Goal: Task Accomplishment & Management: Use online tool/utility

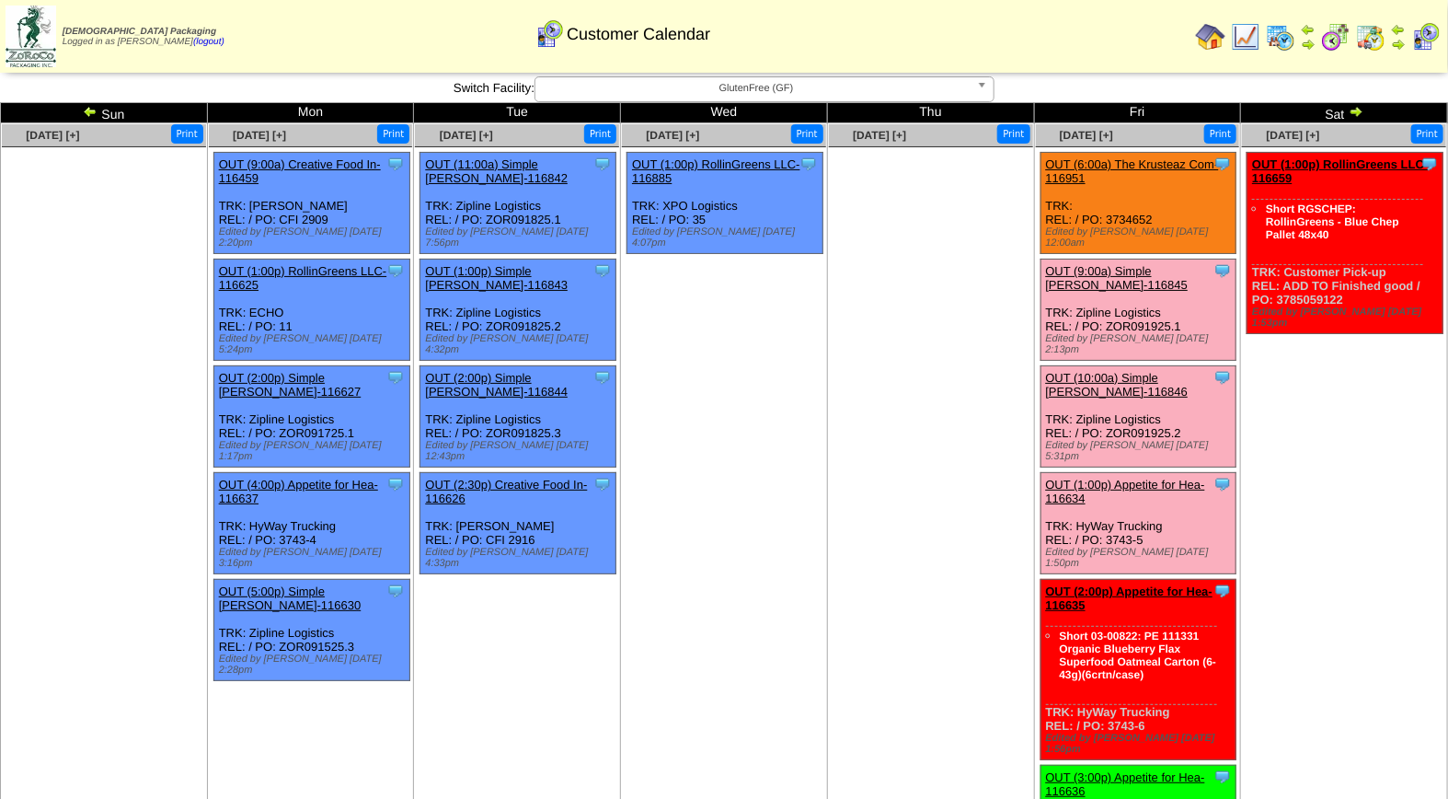
click at [1126, 264] on link "OUT (9:00a) Simple [PERSON_NAME]-116845" at bounding box center [1117, 278] width 143 height 28
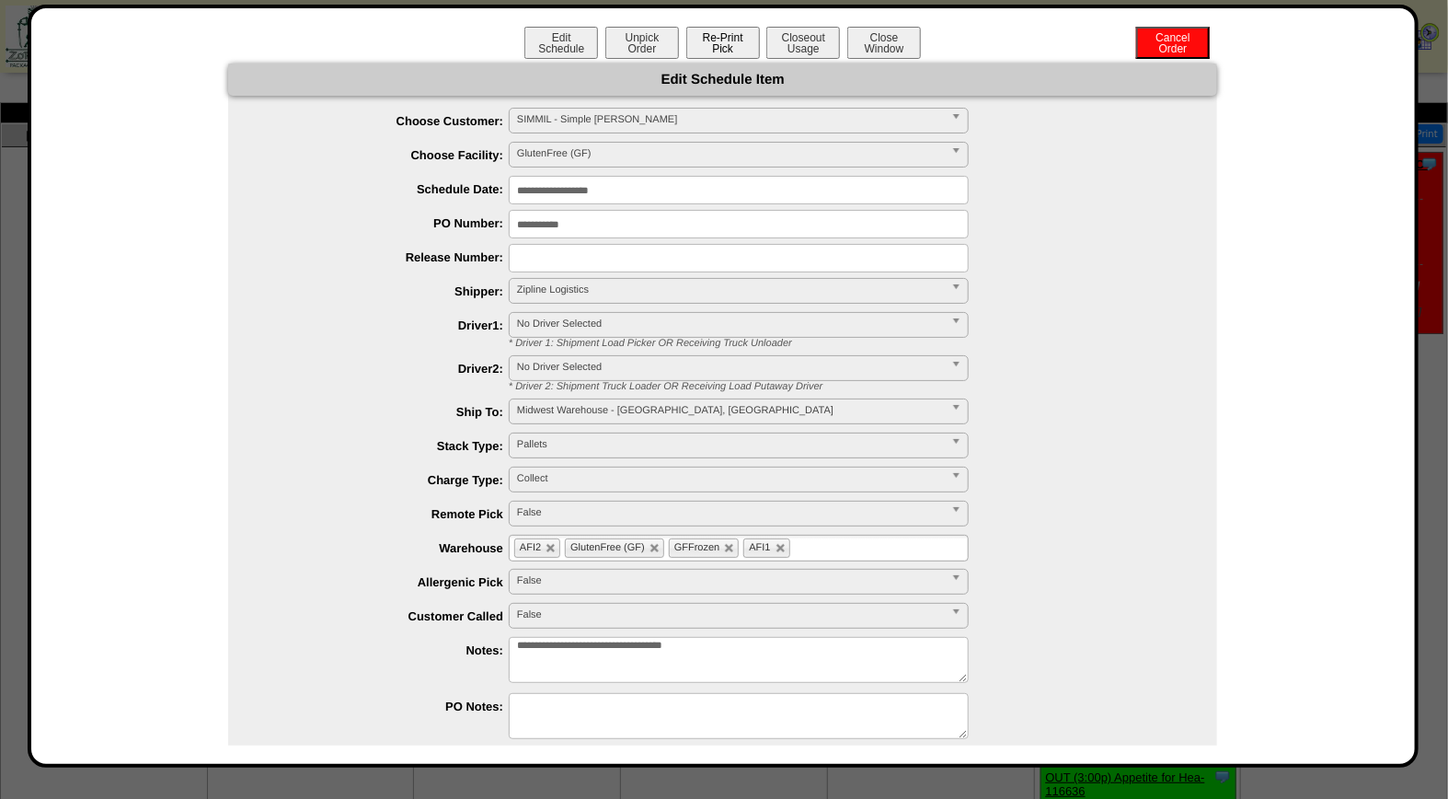
click at [712, 42] on button "Re-Print Pick" at bounding box center [723, 43] width 74 height 32
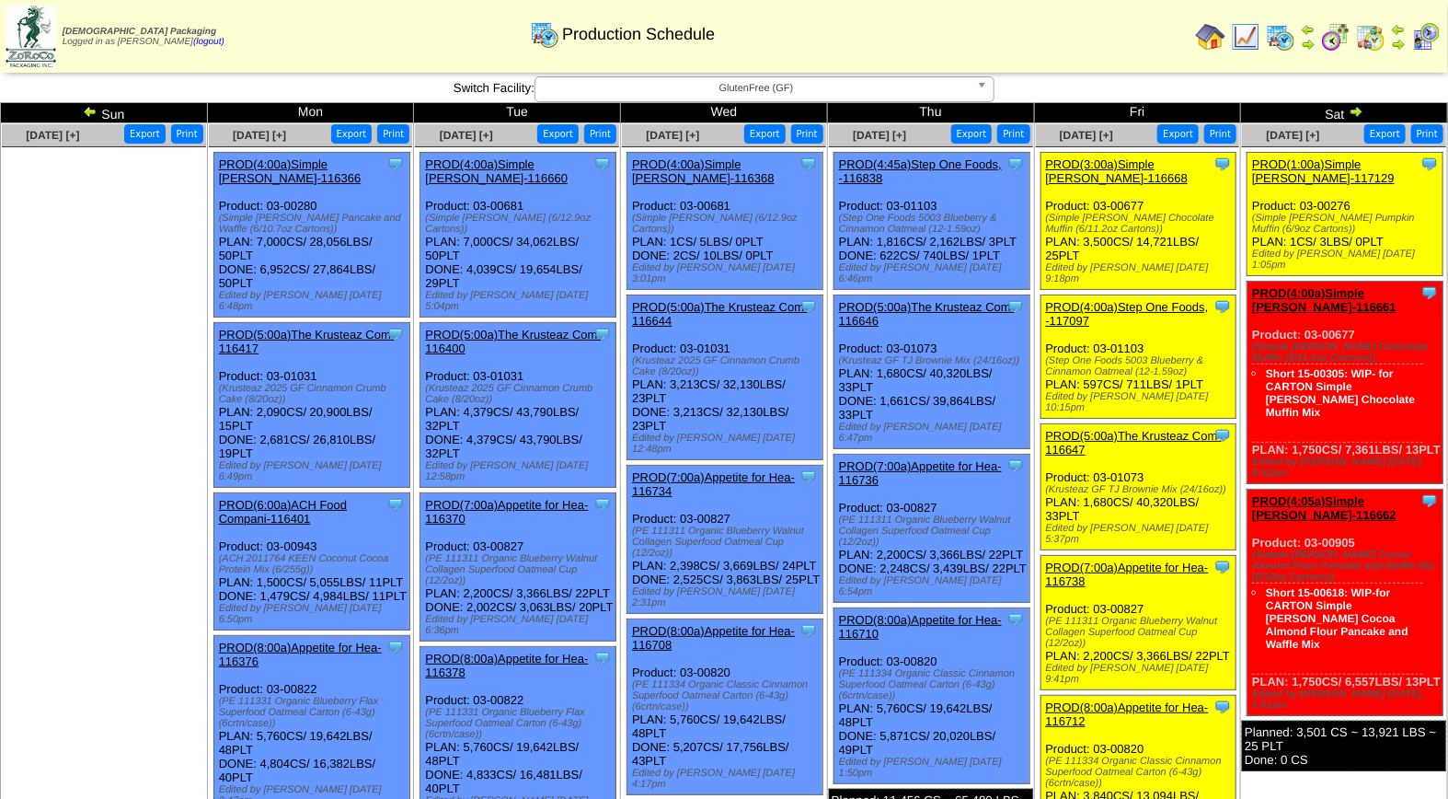
click at [1431, 43] on img at bounding box center [1426, 36] width 29 height 29
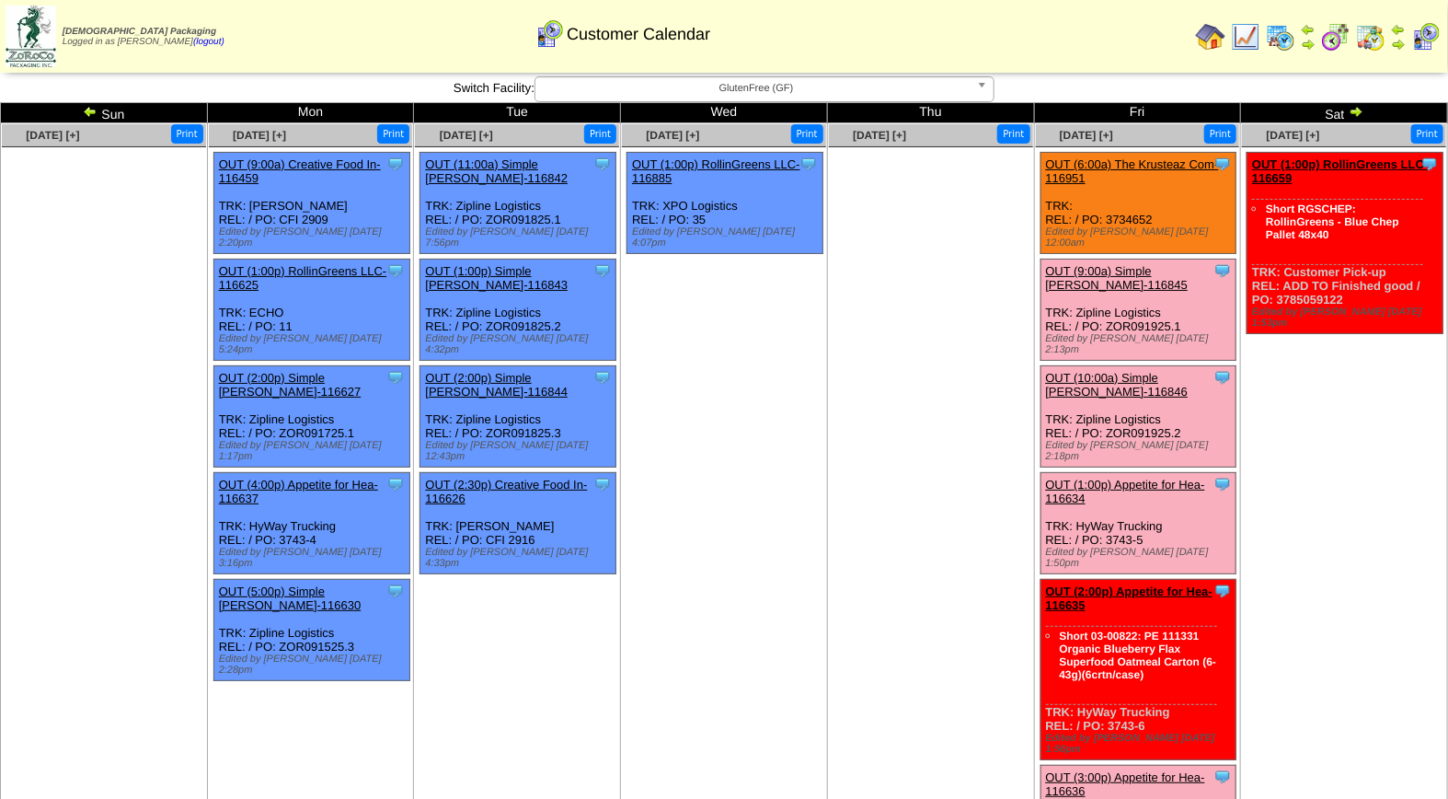
click at [1135, 264] on link "OUT (9:00a) Simple [PERSON_NAME]-116845" at bounding box center [1117, 278] width 143 height 28
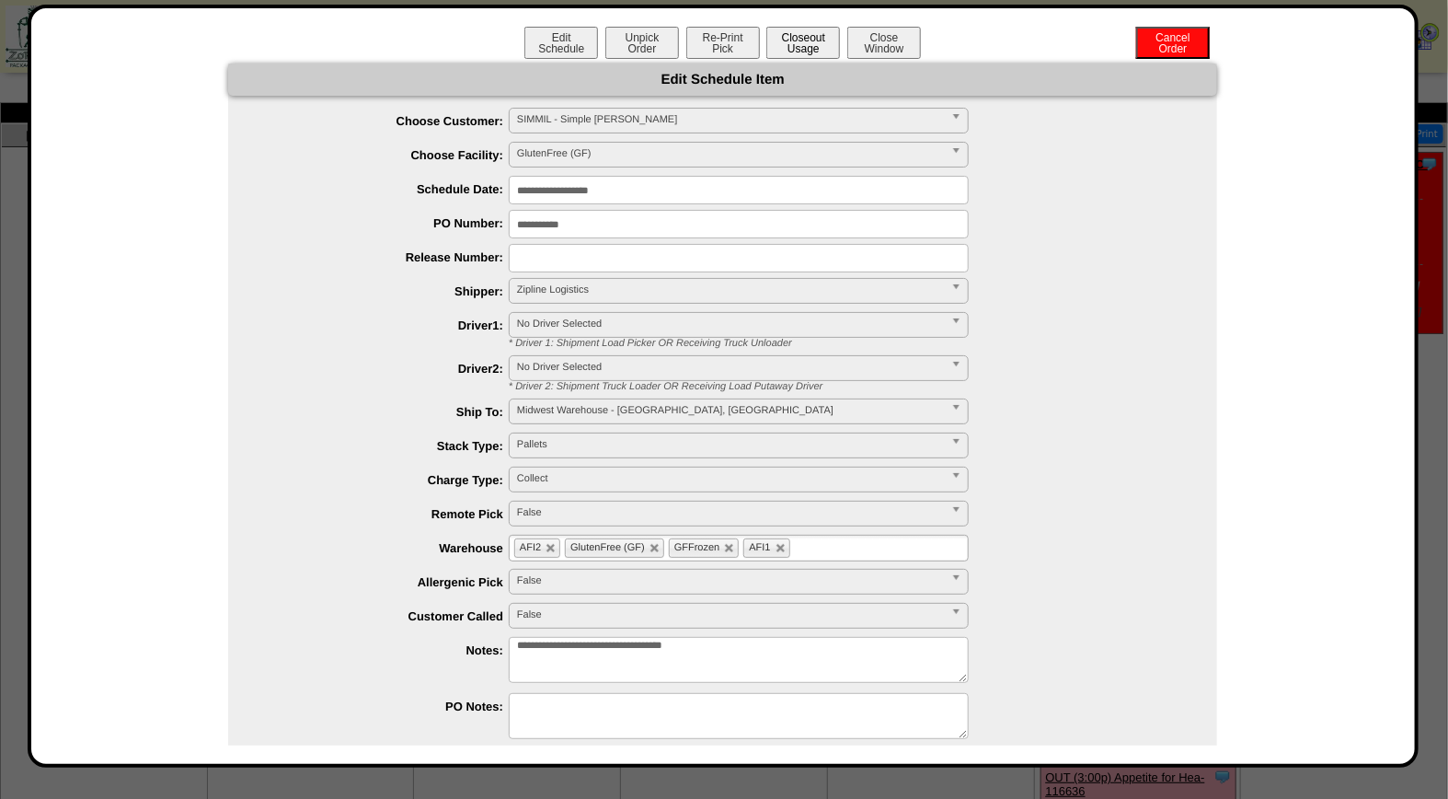
click at [802, 38] on button "Closeout Usage" at bounding box center [804, 43] width 74 height 32
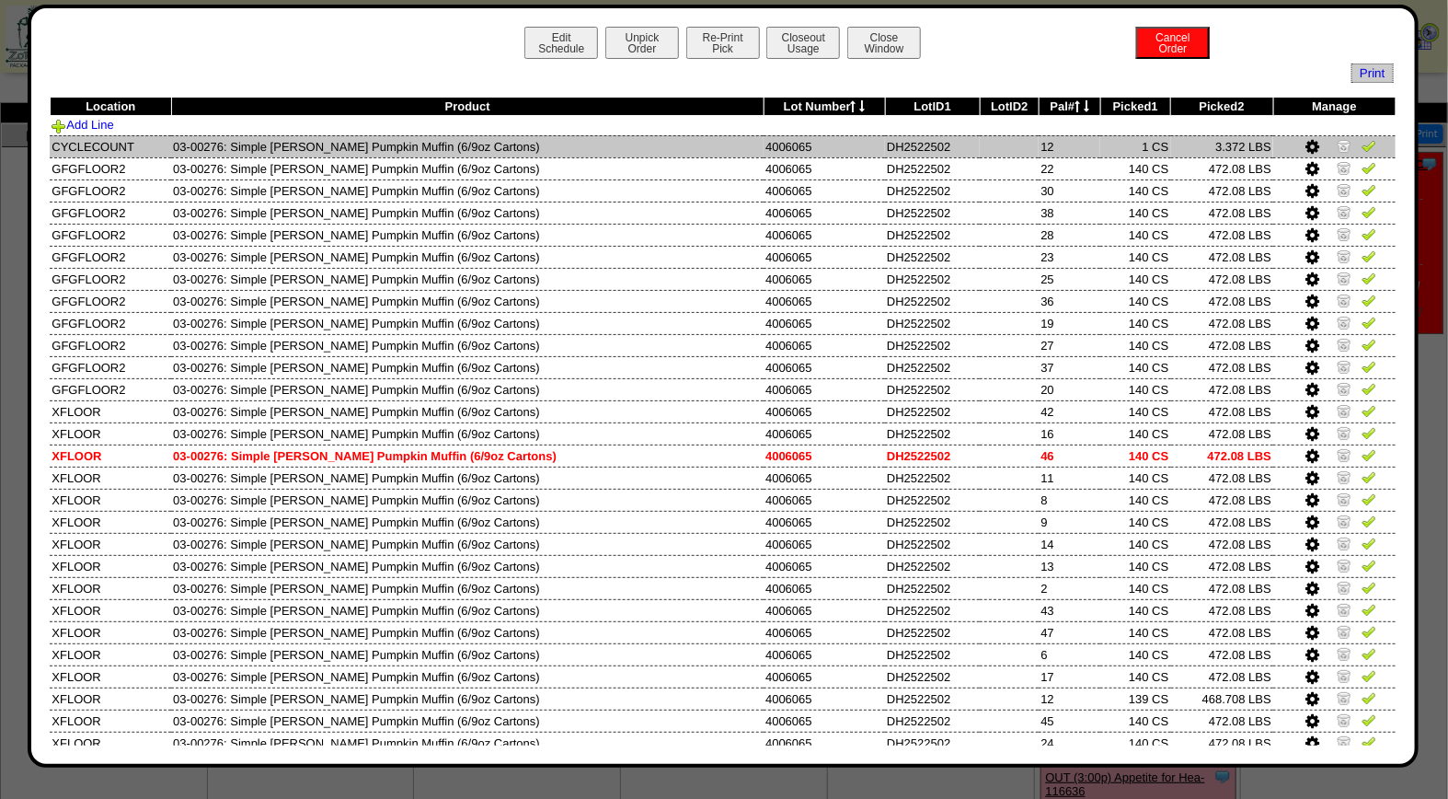
click at [1337, 145] on img at bounding box center [1344, 145] width 15 height 15
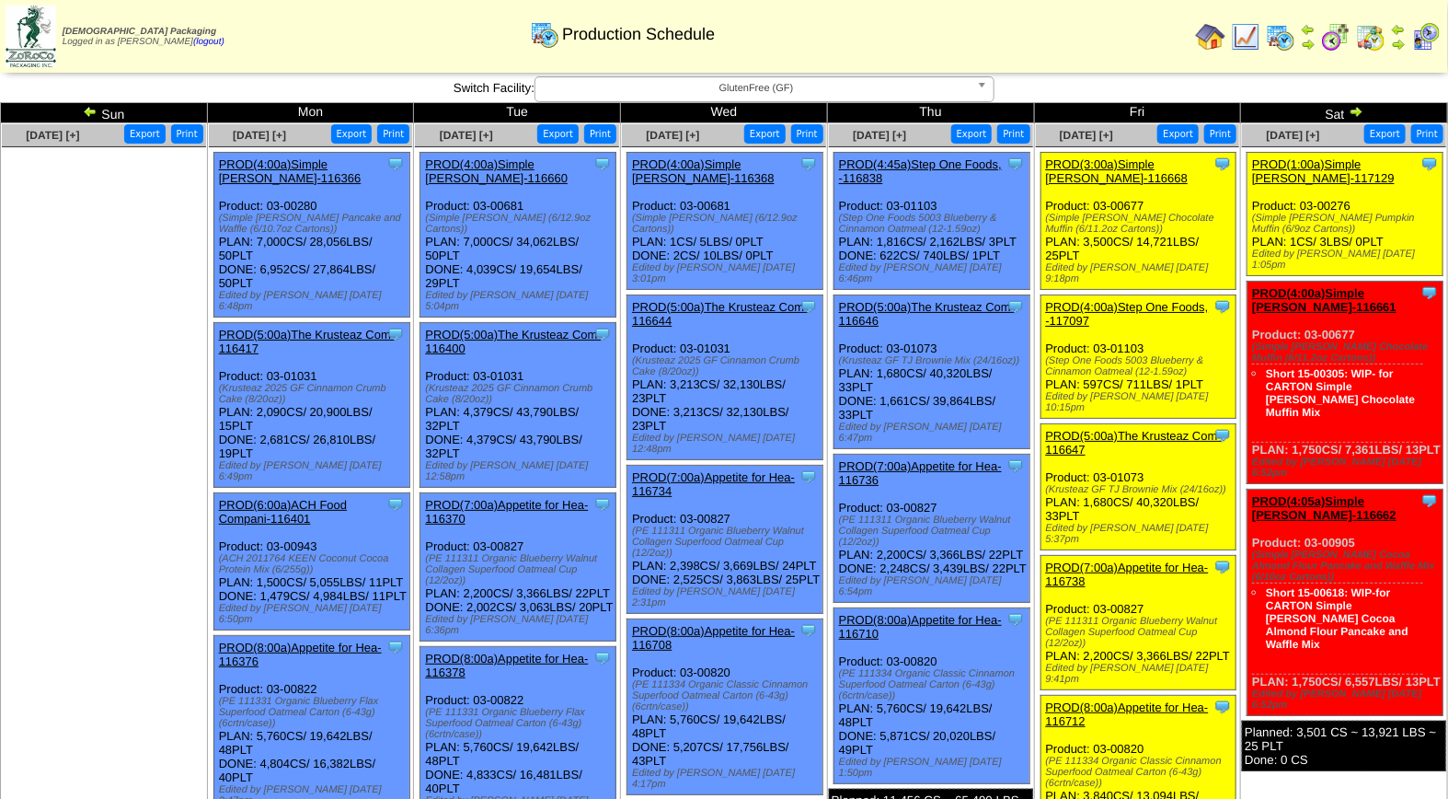
click at [1433, 41] on img at bounding box center [1426, 36] width 29 height 29
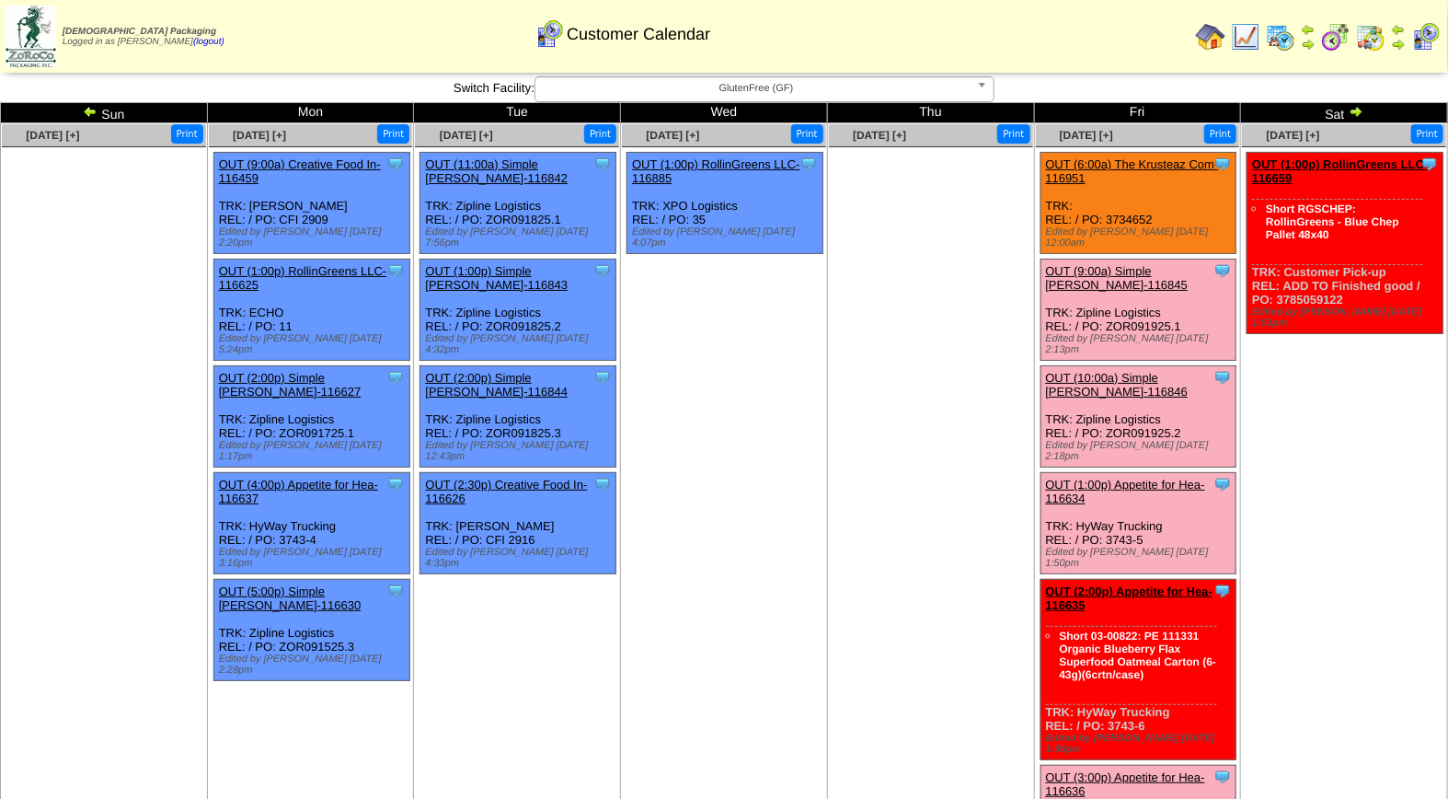
click at [1134, 264] on link "OUT (9:00a) Simple [PERSON_NAME]-116845" at bounding box center [1117, 278] width 143 height 28
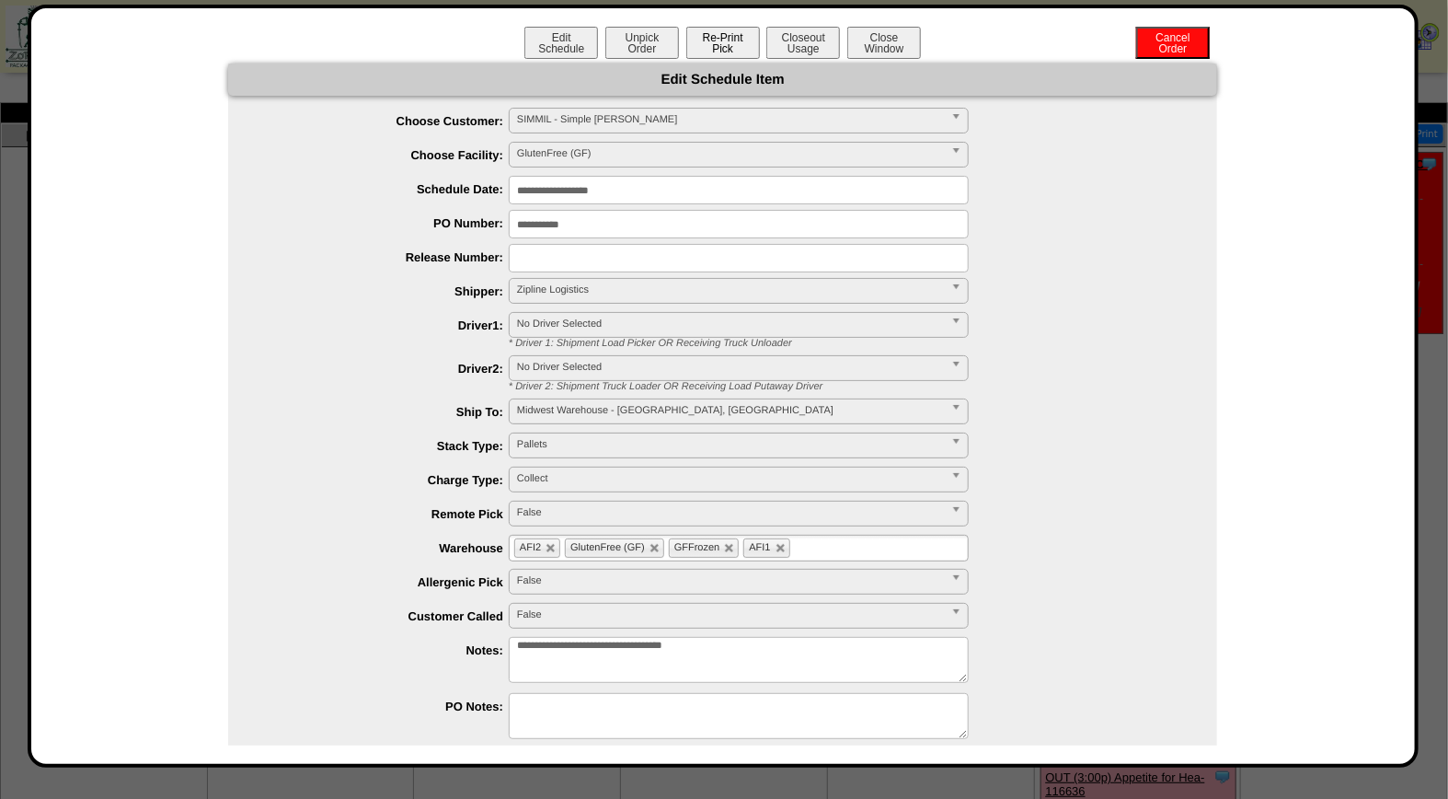
click at [728, 43] on button "Re-Print Pick" at bounding box center [723, 43] width 74 height 32
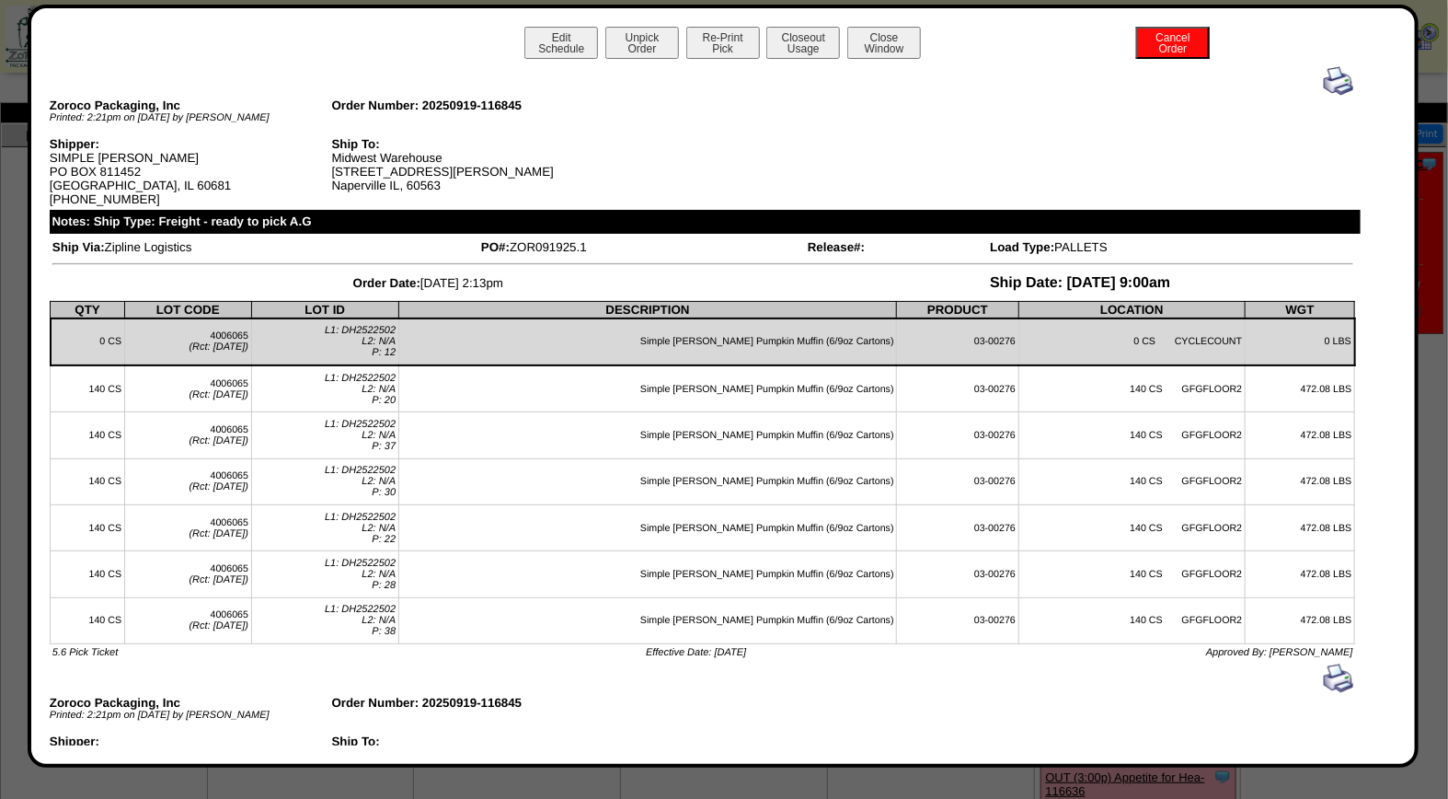
click at [1331, 77] on img at bounding box center [1338, 80] width 29 height 29
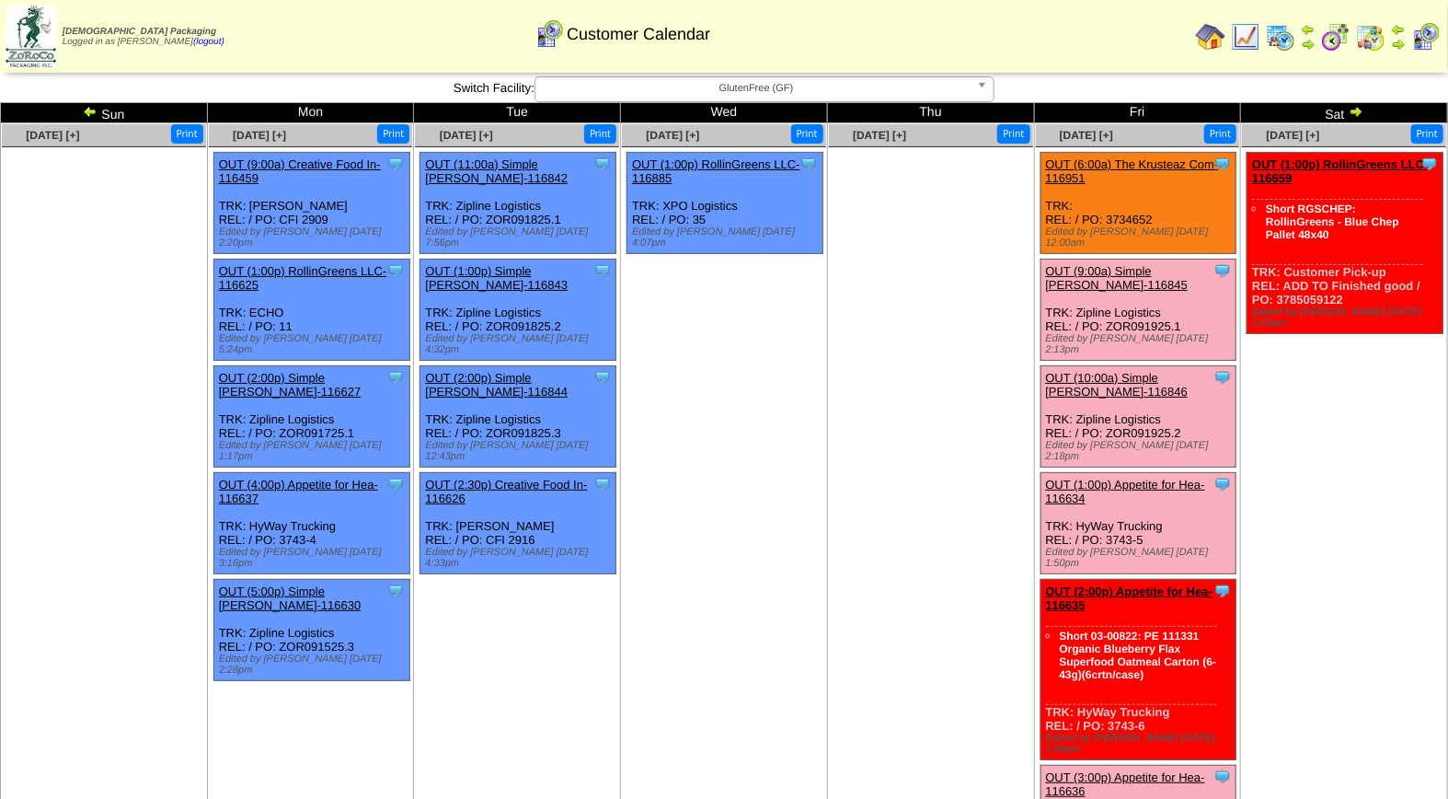
click at [1142, 371] on link "OUT (10:00a) Simple [PERSON_NAME]-116846" at bounding box center [1117, 385] width 143 height 28
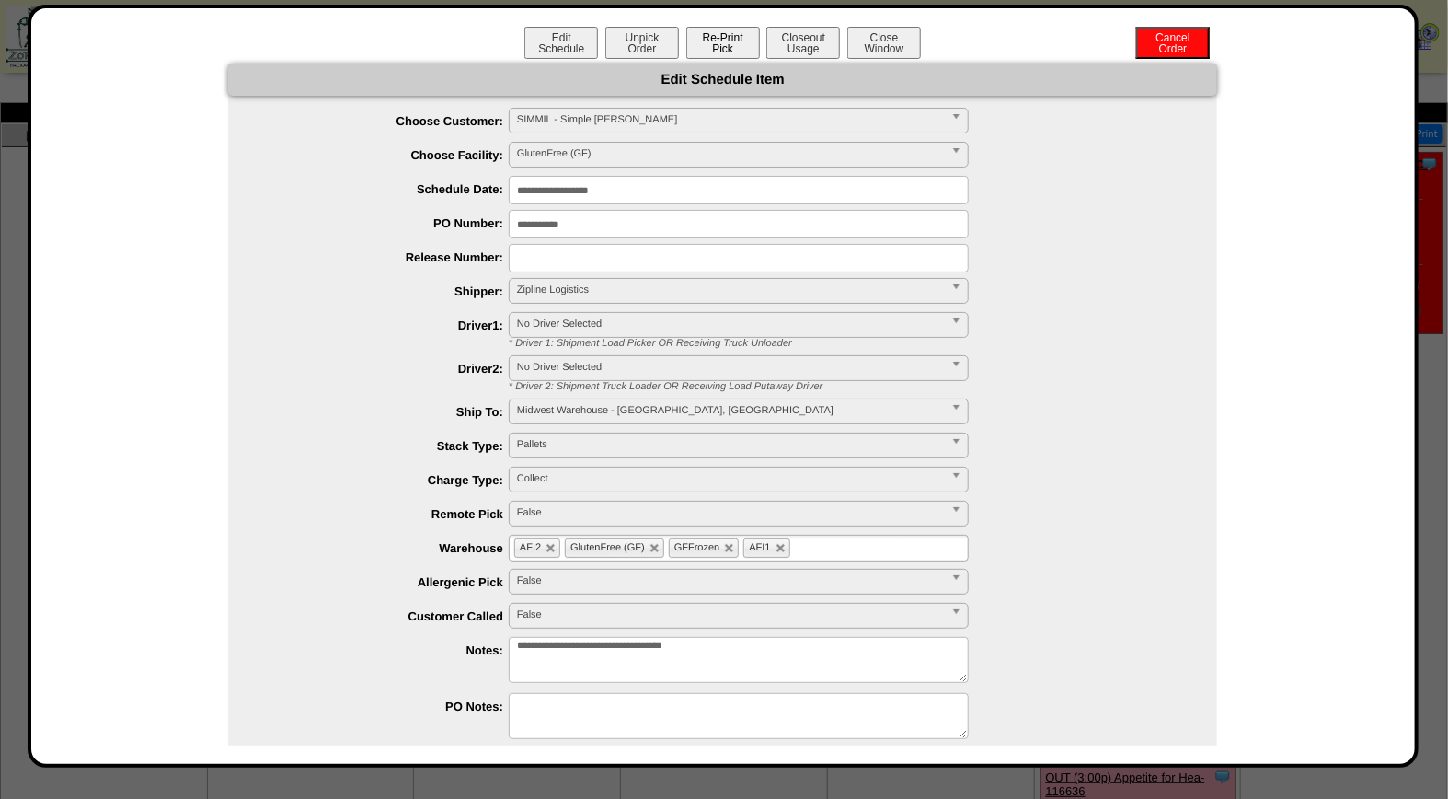
click at [725, 47] on button "Re-Print Pick" at bounding box center [723, 43] width 74 height 32
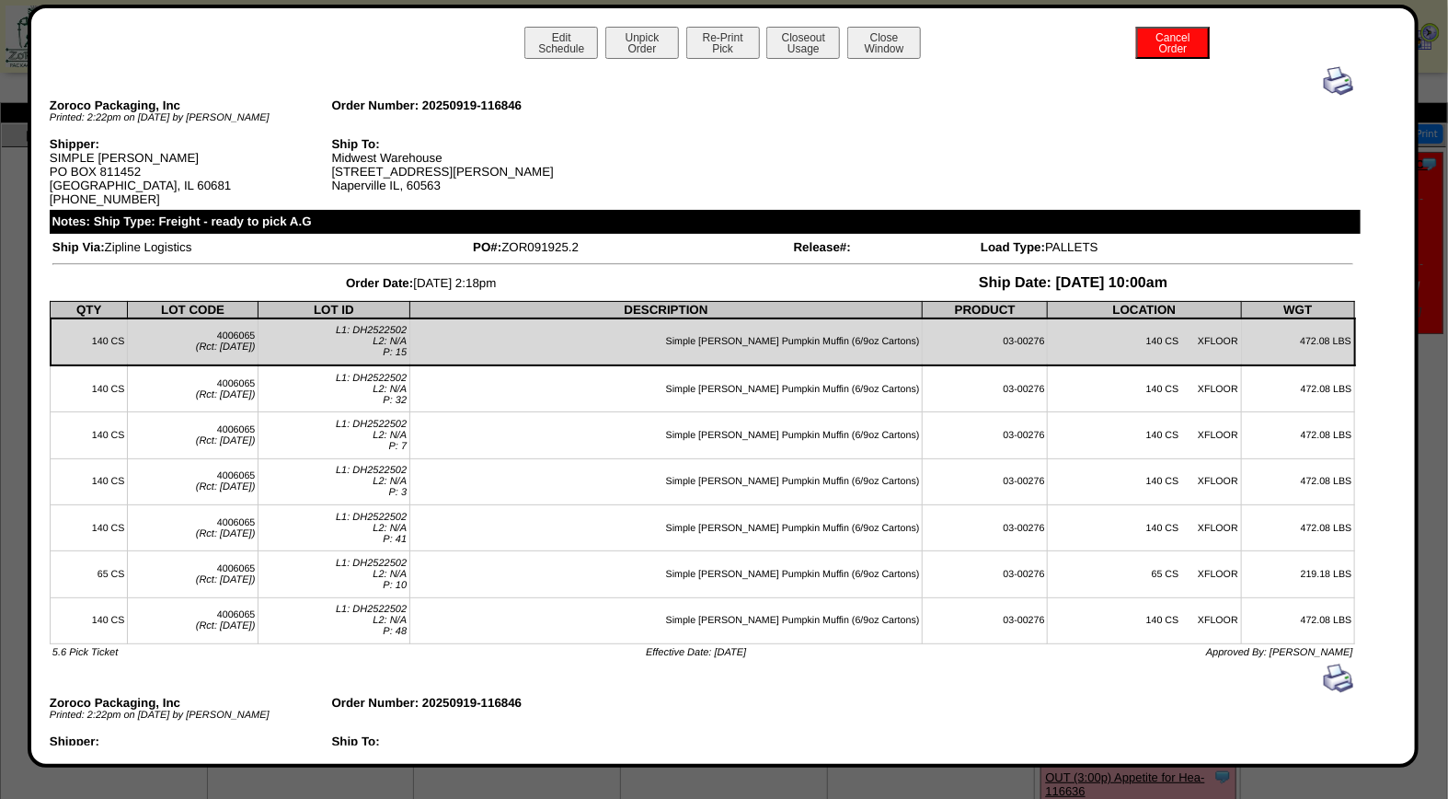
click at [1324, 84] on img at bounding box center [1338, 80] width 29 height 29
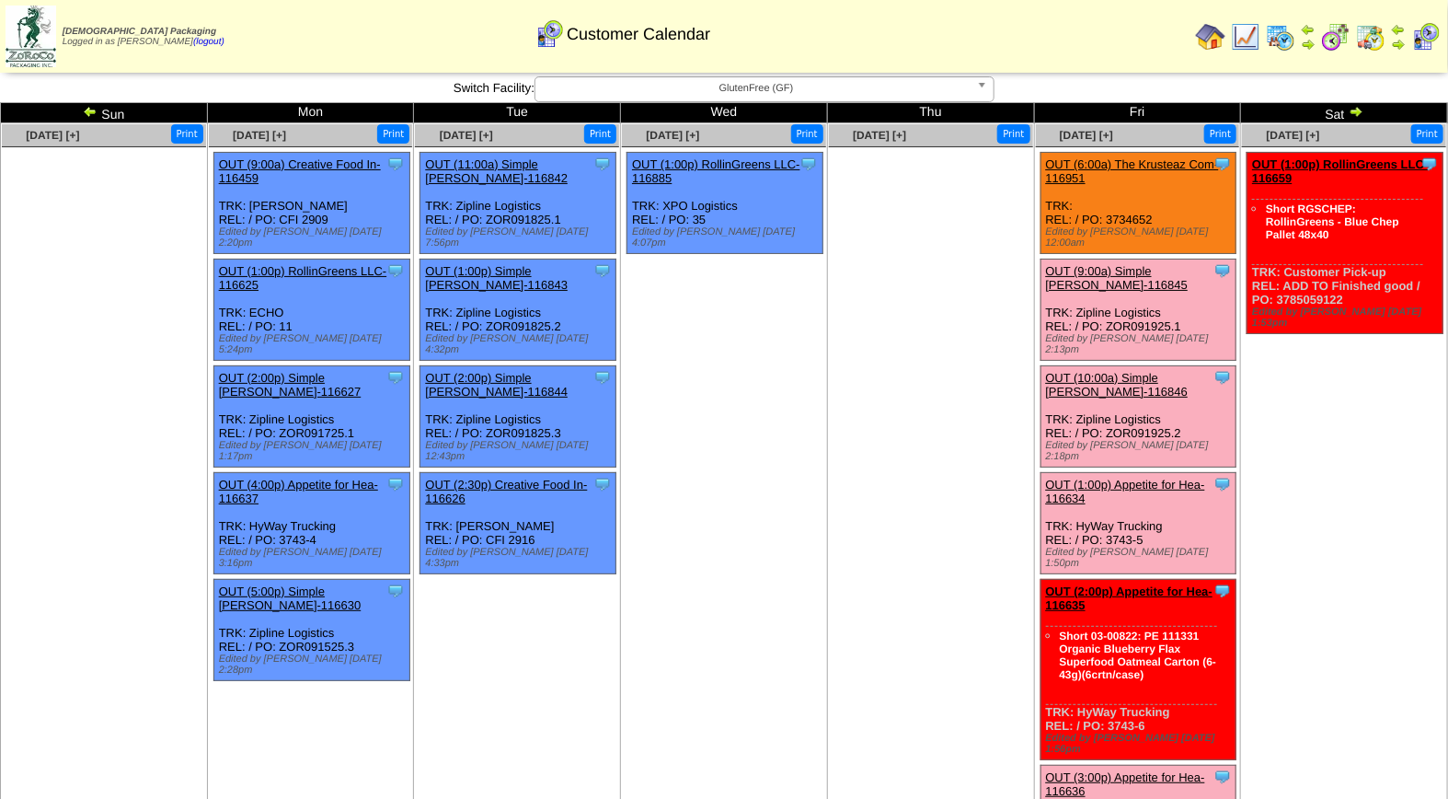
click at [1141, 478] on link "OUT (1:00p) Appetite for Hea-116634" at bounding box center [1125, 492] width 159 height 28
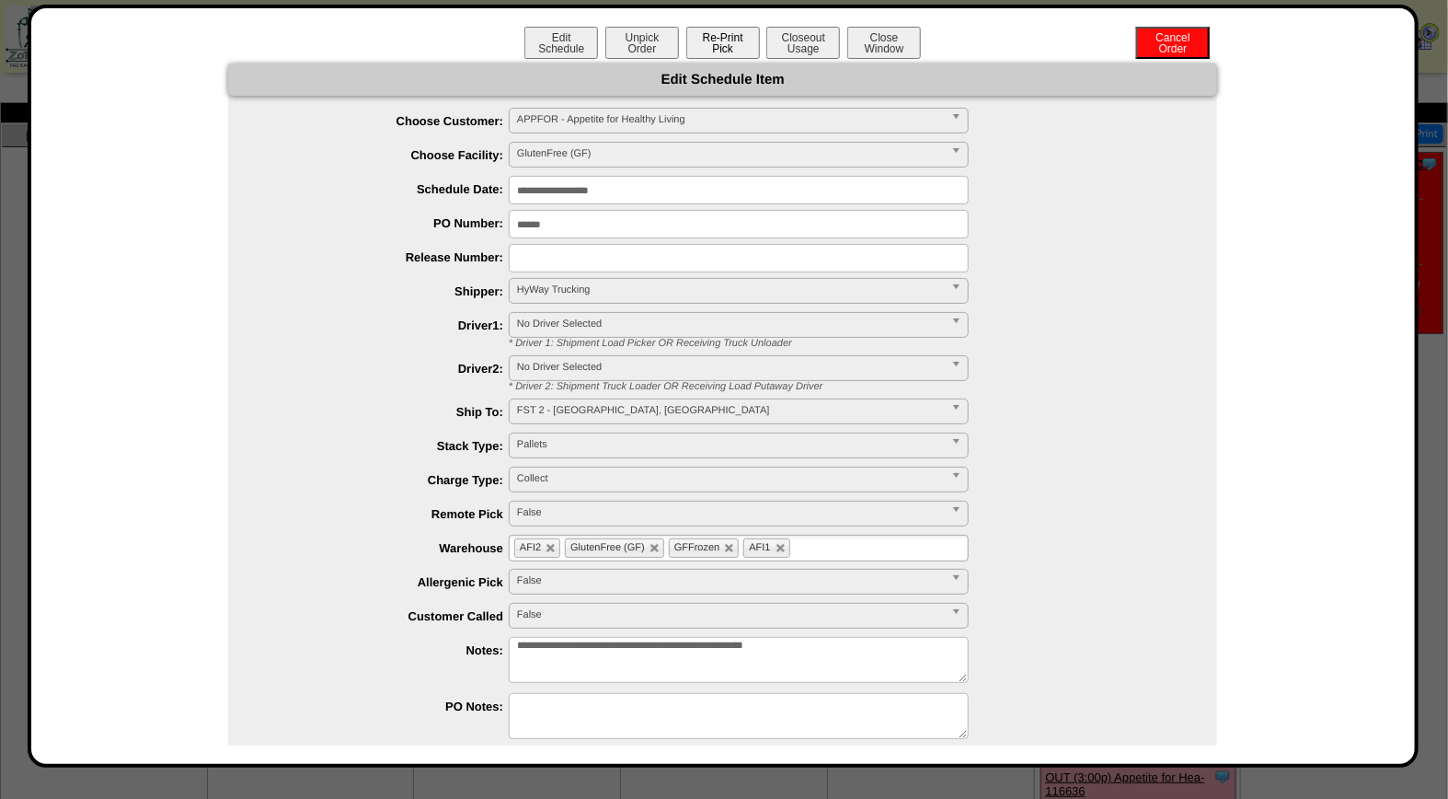
click at [727, 42] on button "Re-Print Pick" at bounding box center [723, 43] width 74 height 32
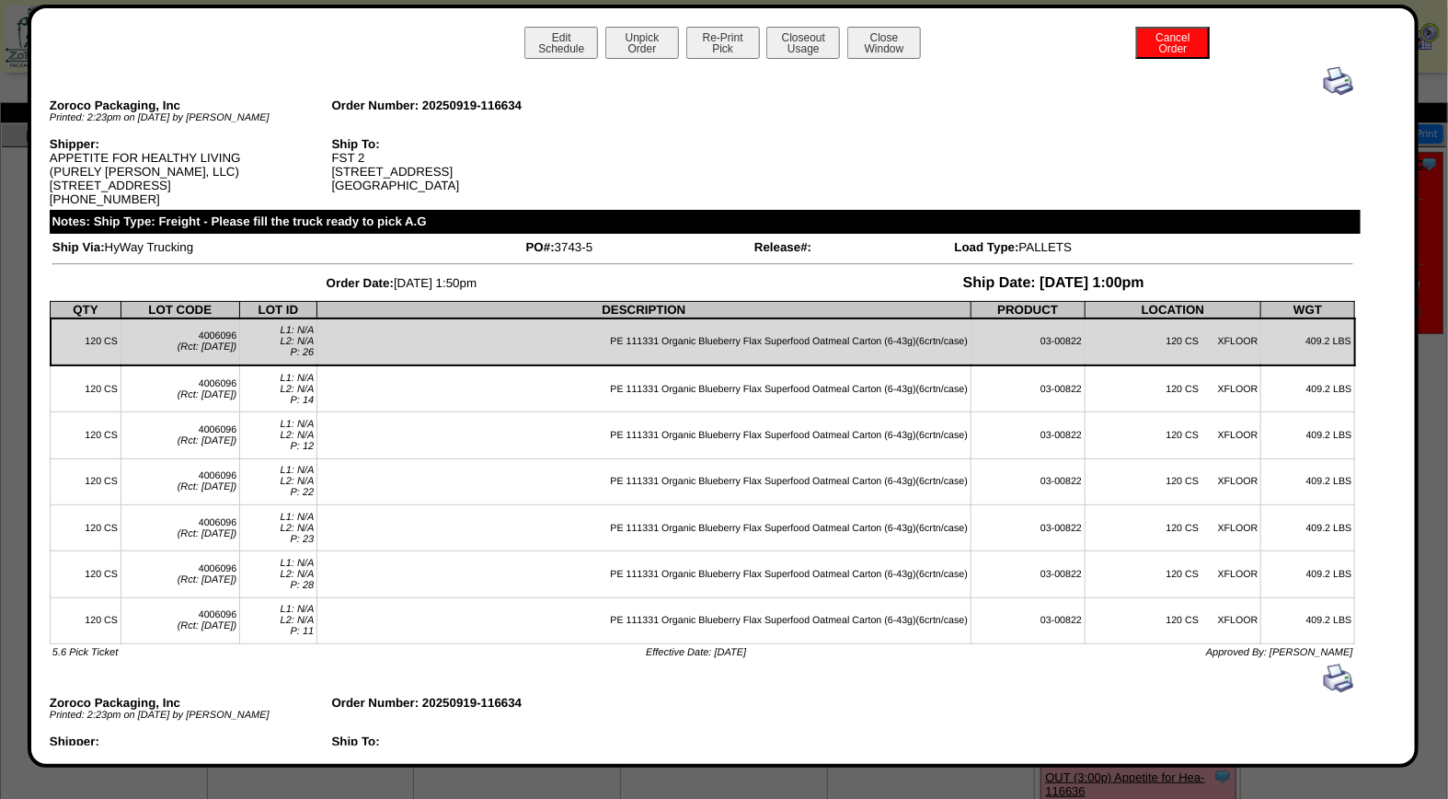
click at [1324, 78] on img at bounding box center [1338, 80] width 29 height 29
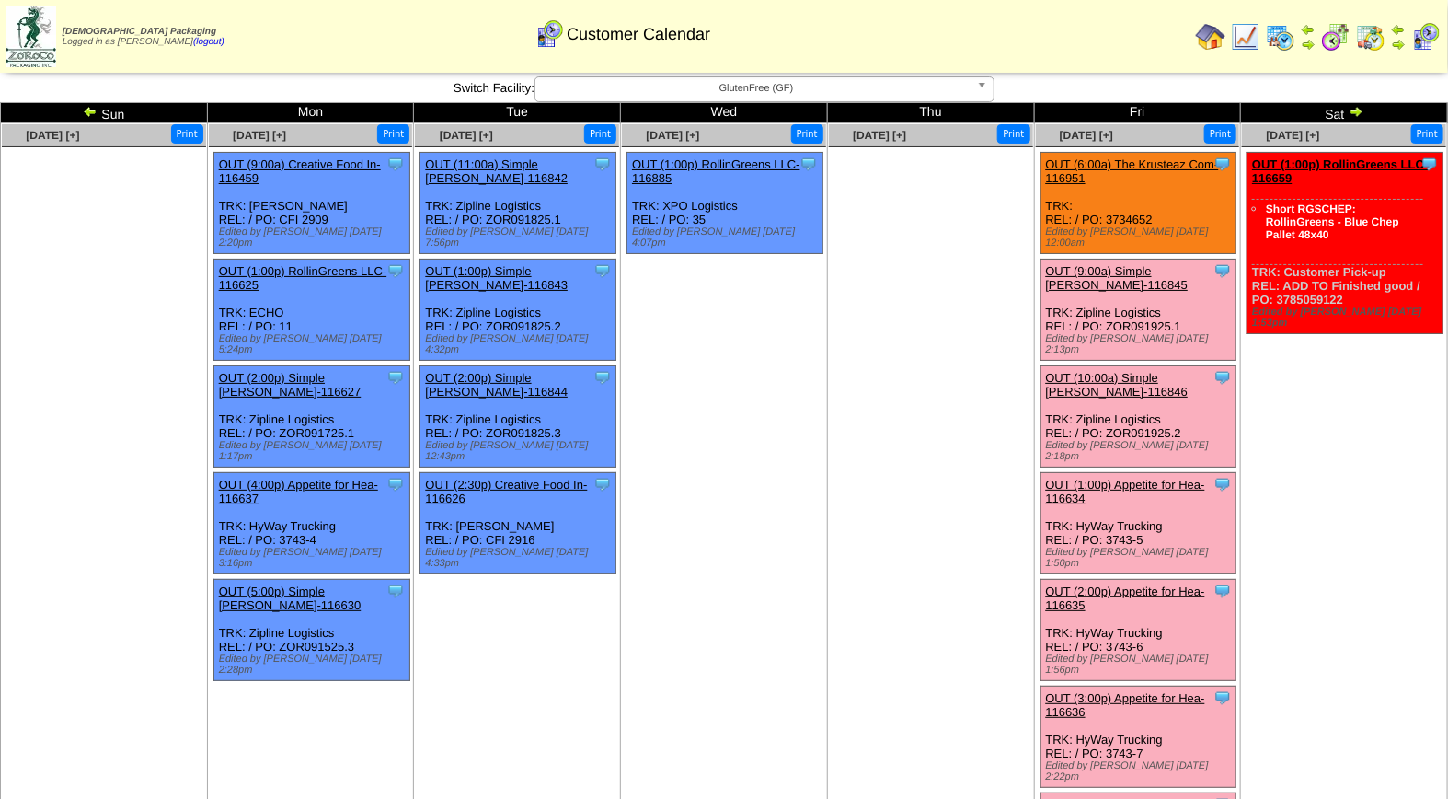
click at [769, 86] on span "GlutenFree (GF)" at bounding box center [756, 88] width 427 height 22
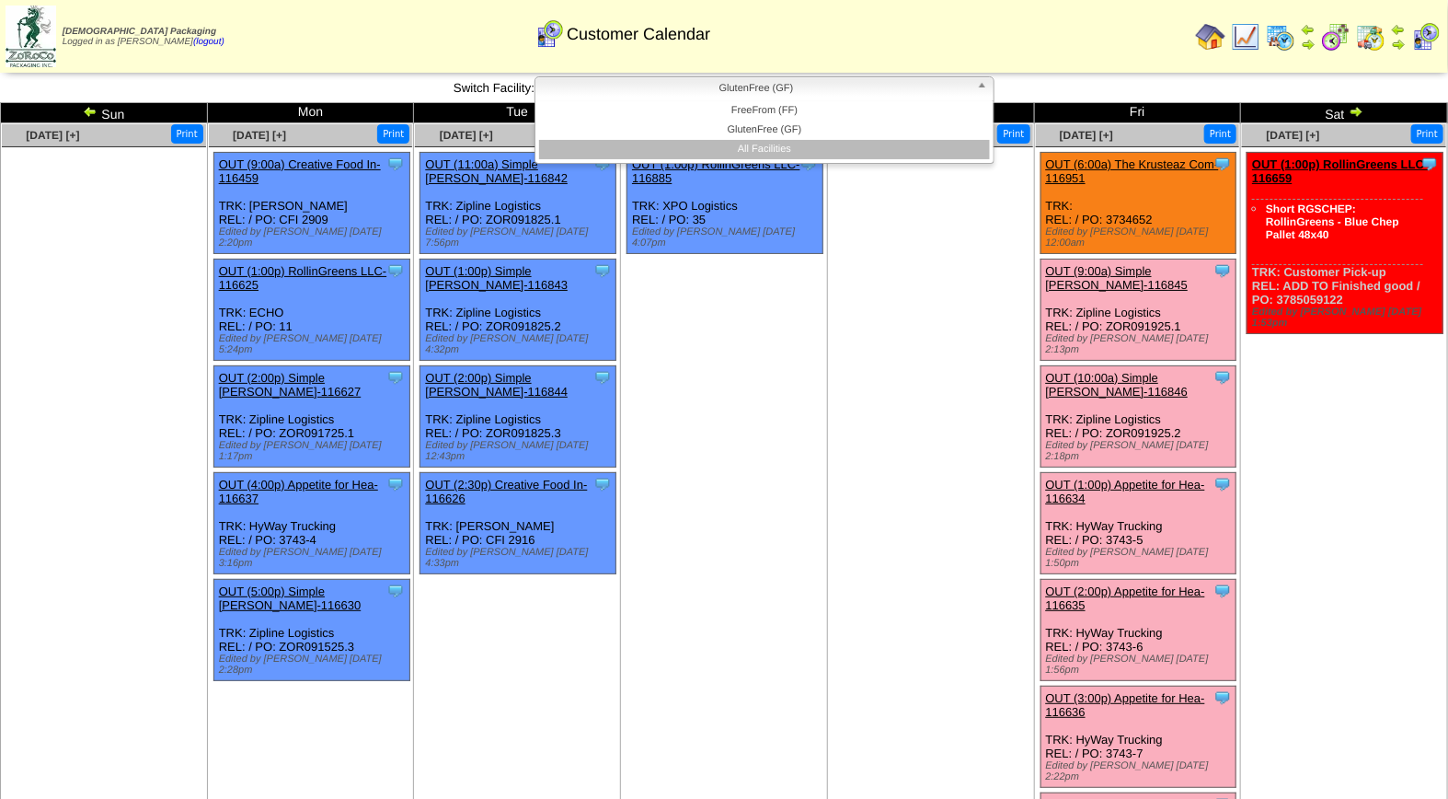
click at [766, 142] on li "All Facilities" at bounding box center [764, 149] width 451 height 19
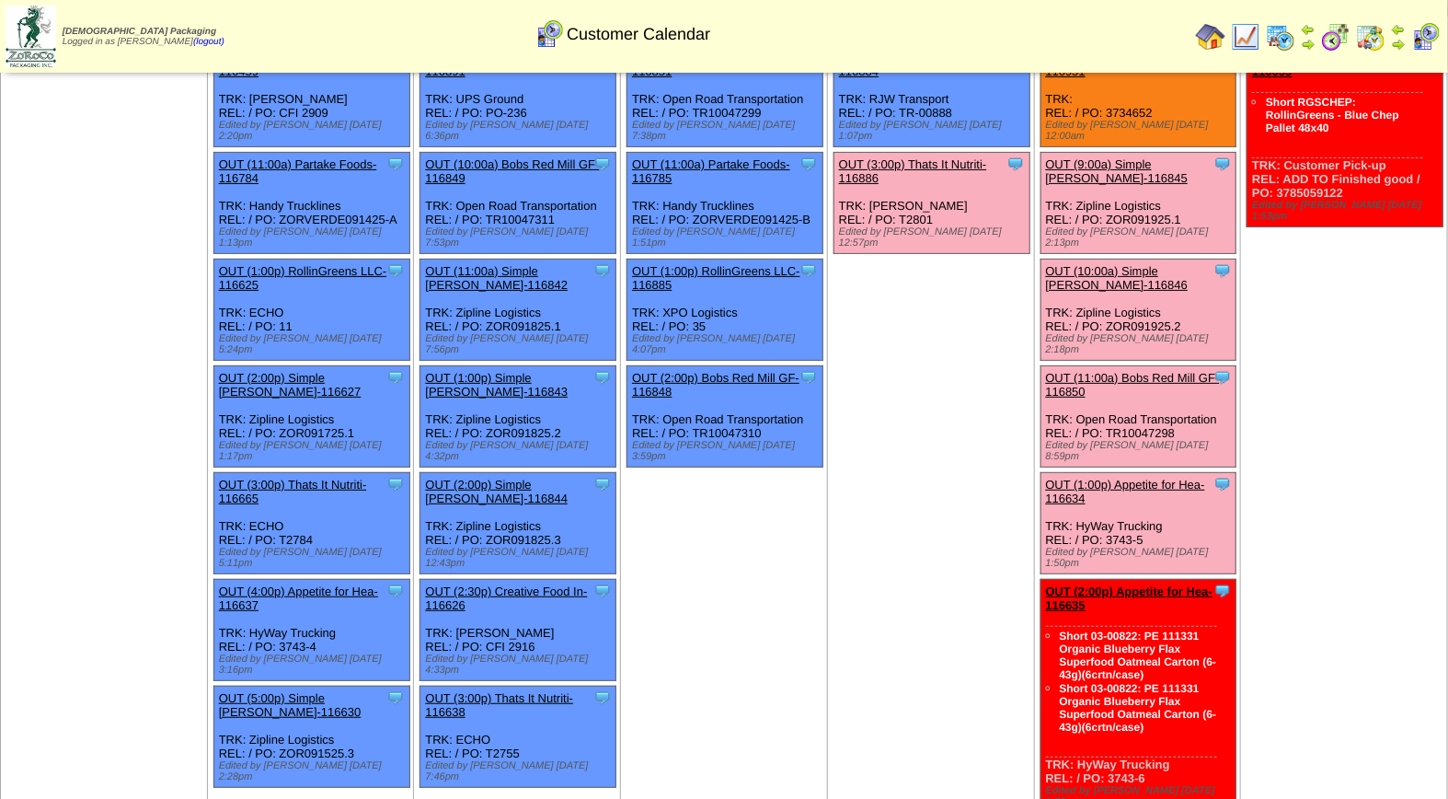
scroll to position [79, 0]
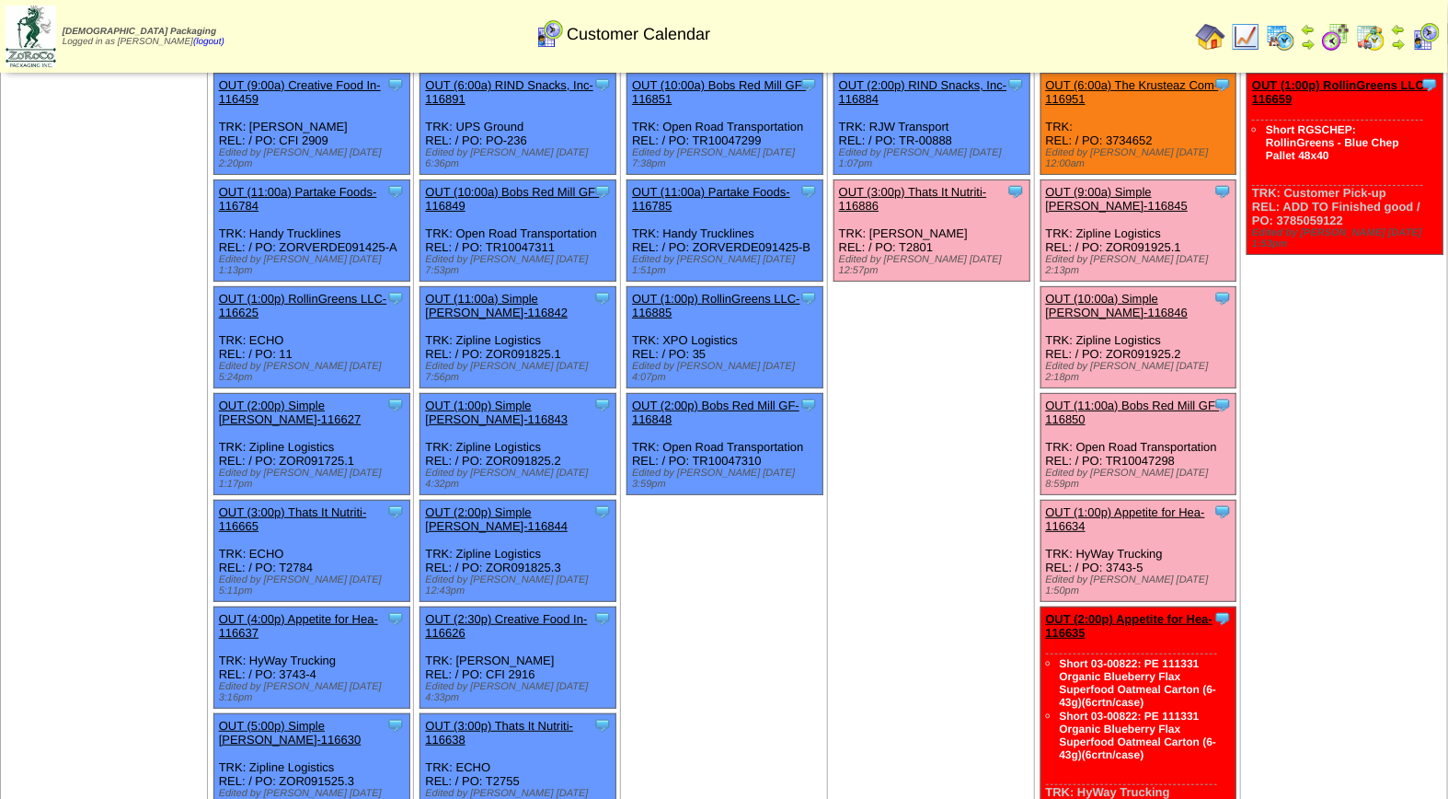
click at [1152, 398] on link "OUT (11:00a) Bobs Red Mill GF-116850" at bounding box center [1133, 412] width 174 height 28
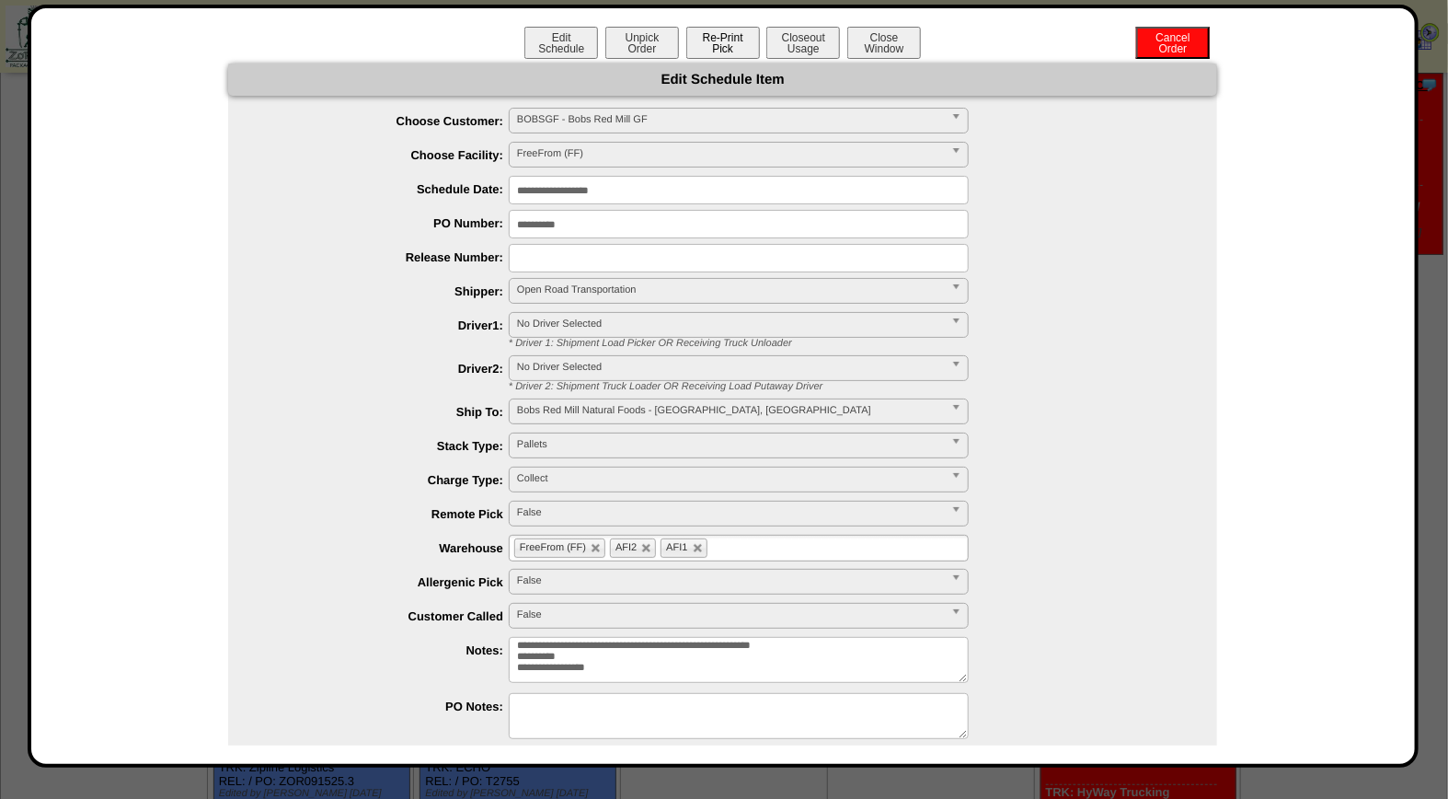
click at [725, 44] on button "Re-Print Pick" at bounding box center [723, 43] width 74 height 32
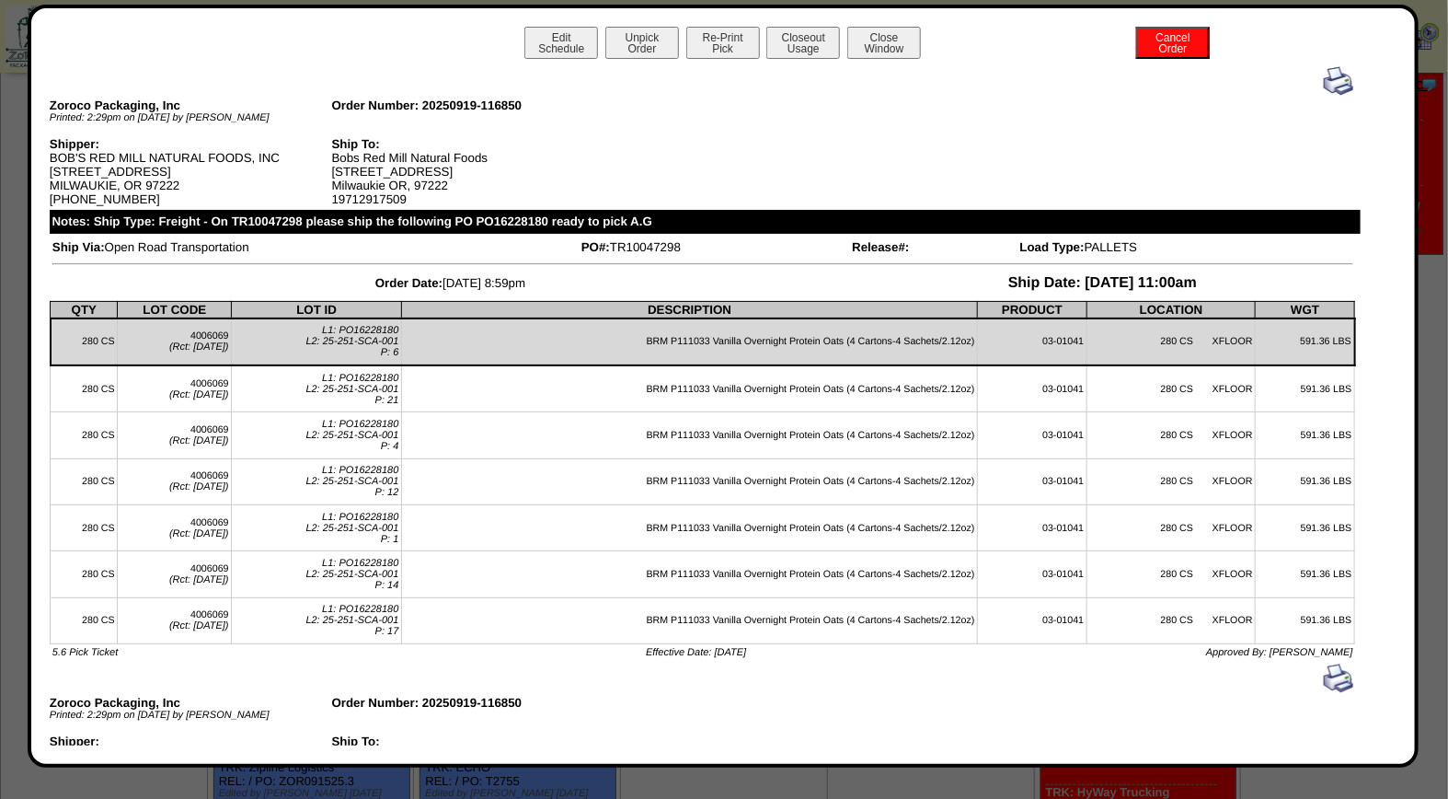
click at [1325, 72] on img at bounding box center [1338, 80] width 29 height 29
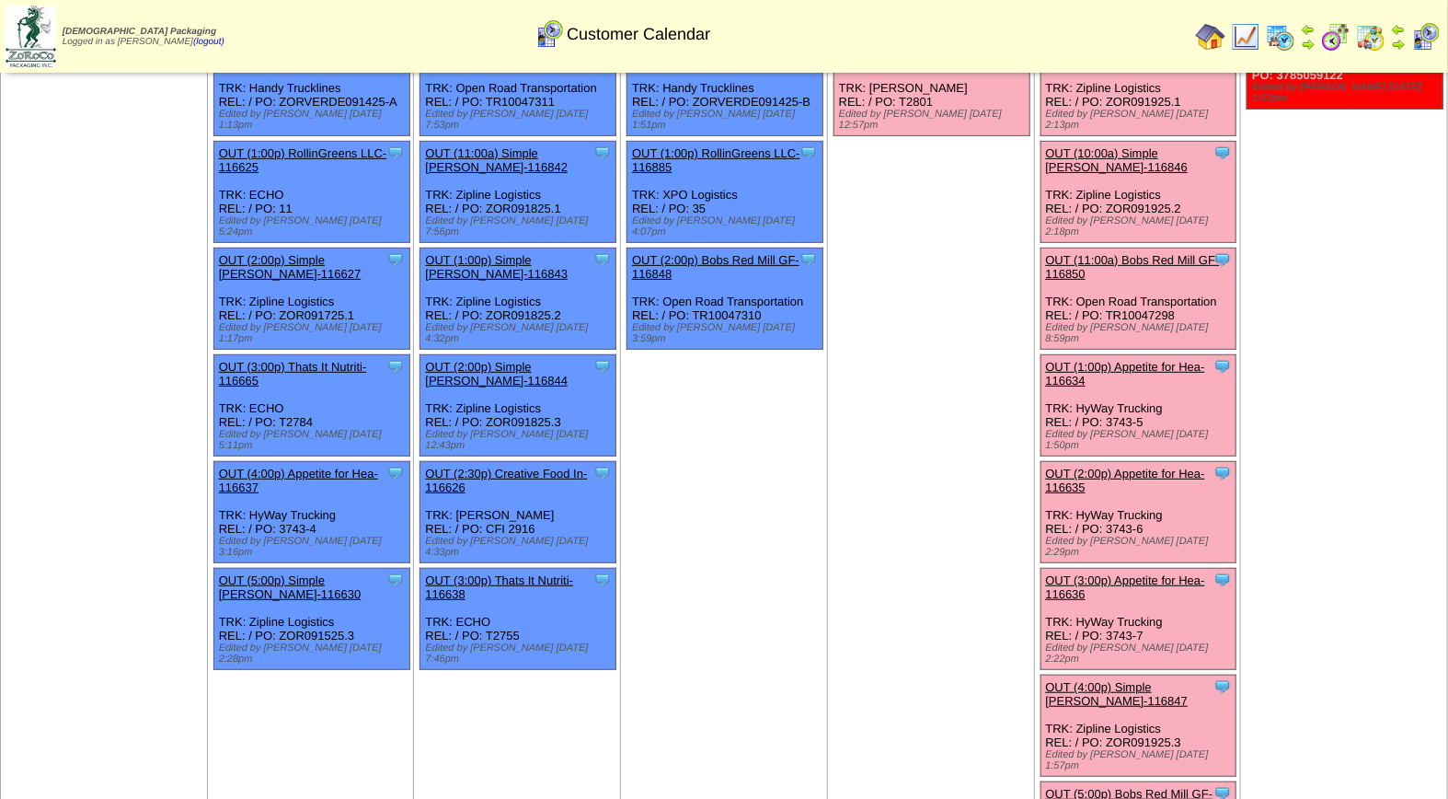
scroll to position [274, 0]
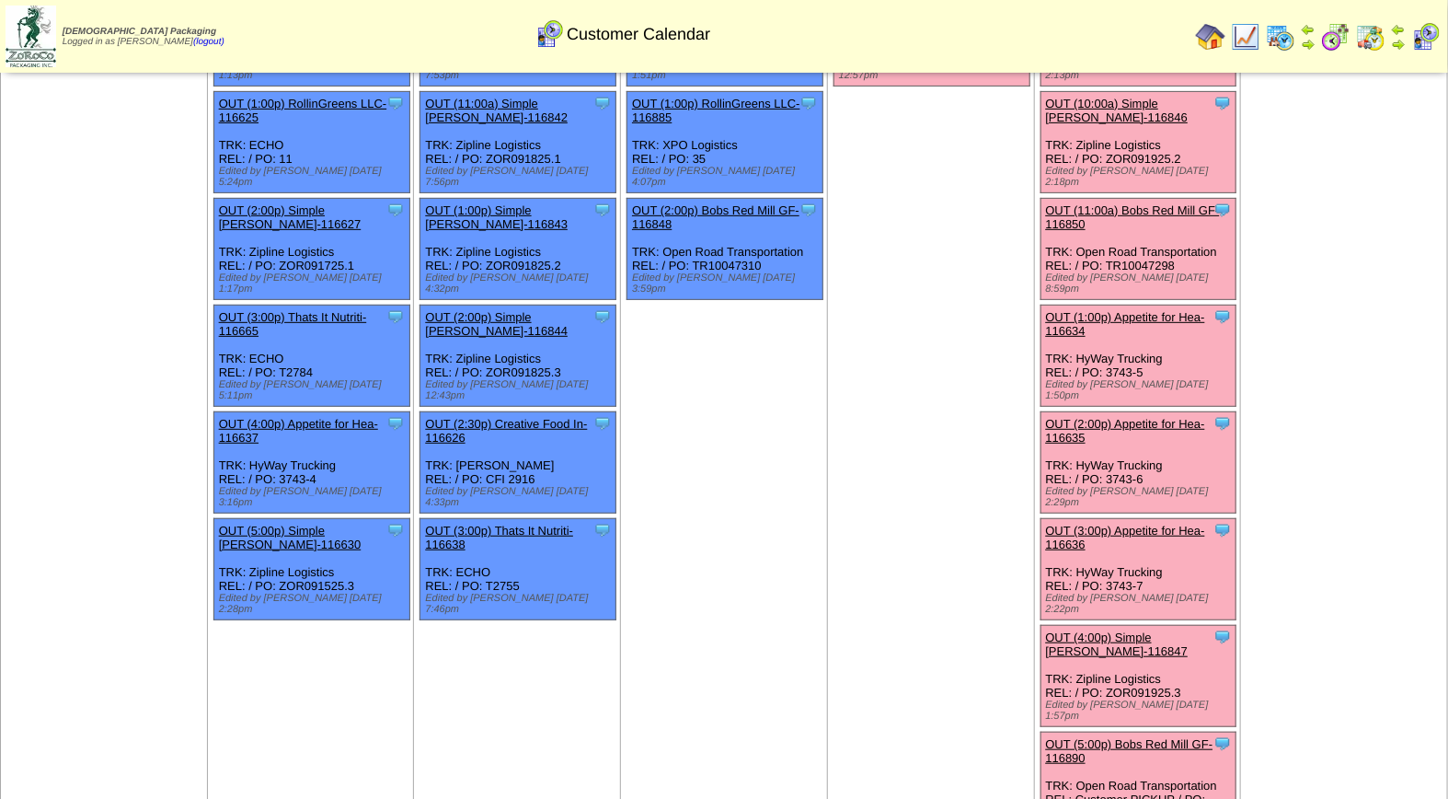
click at [1137, 737] on link "OUT (5:00p) Bobs Red Mill GF-116890" at bounding box center [1129, 751] width 167 height 28
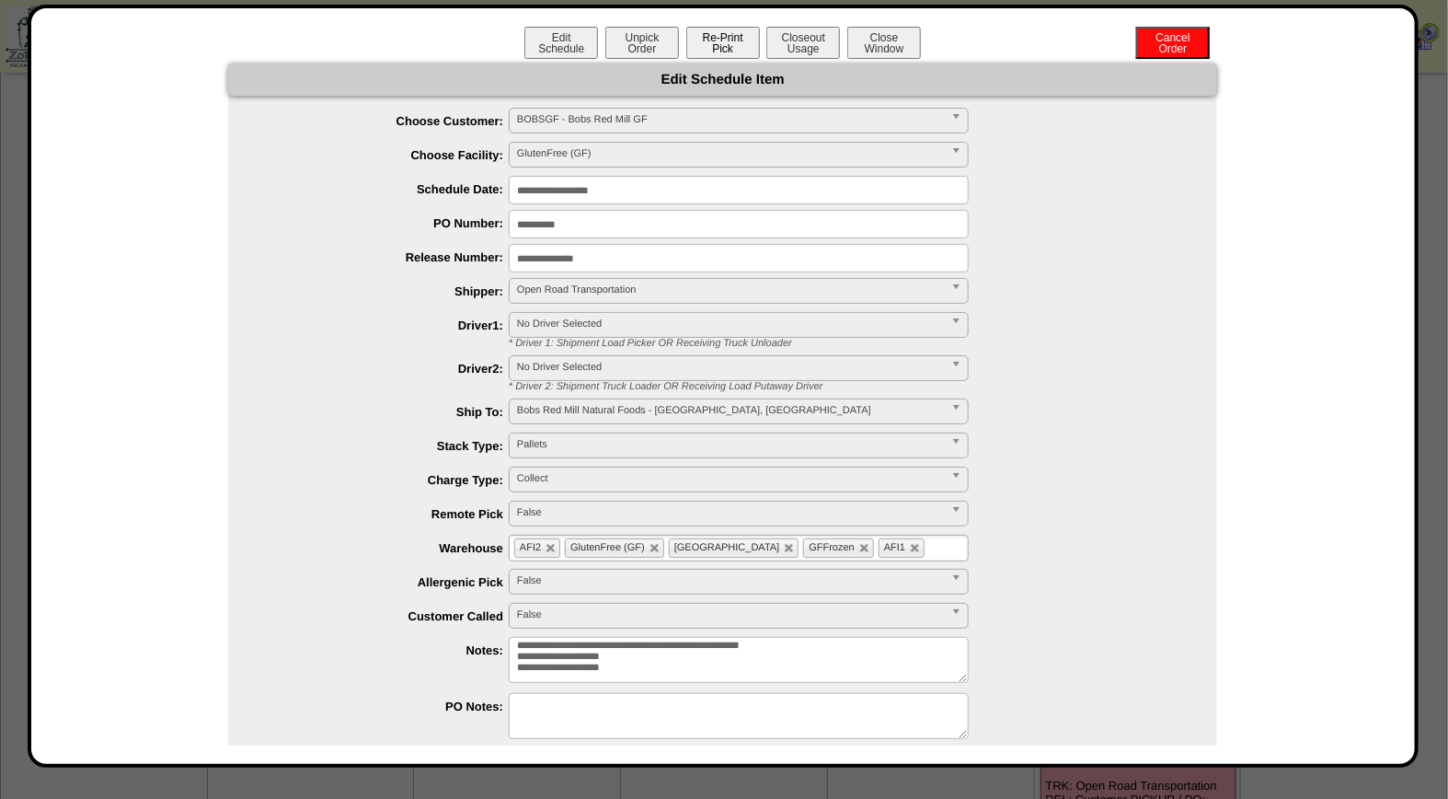
click at [729, 39] on button "Re-Print Pick" at bounding box center [723, 43] width 74 height 32
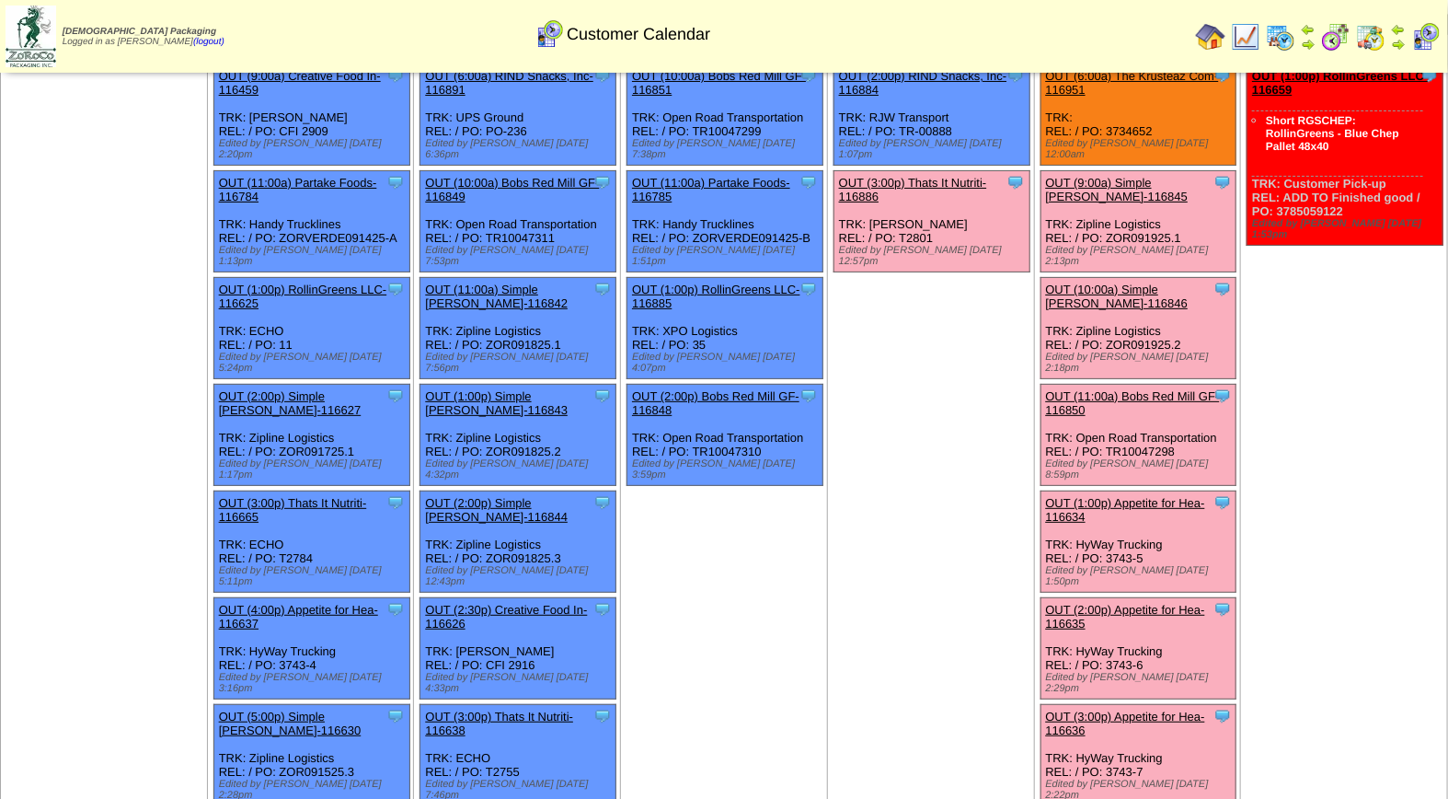
scroll to position [152, 0]
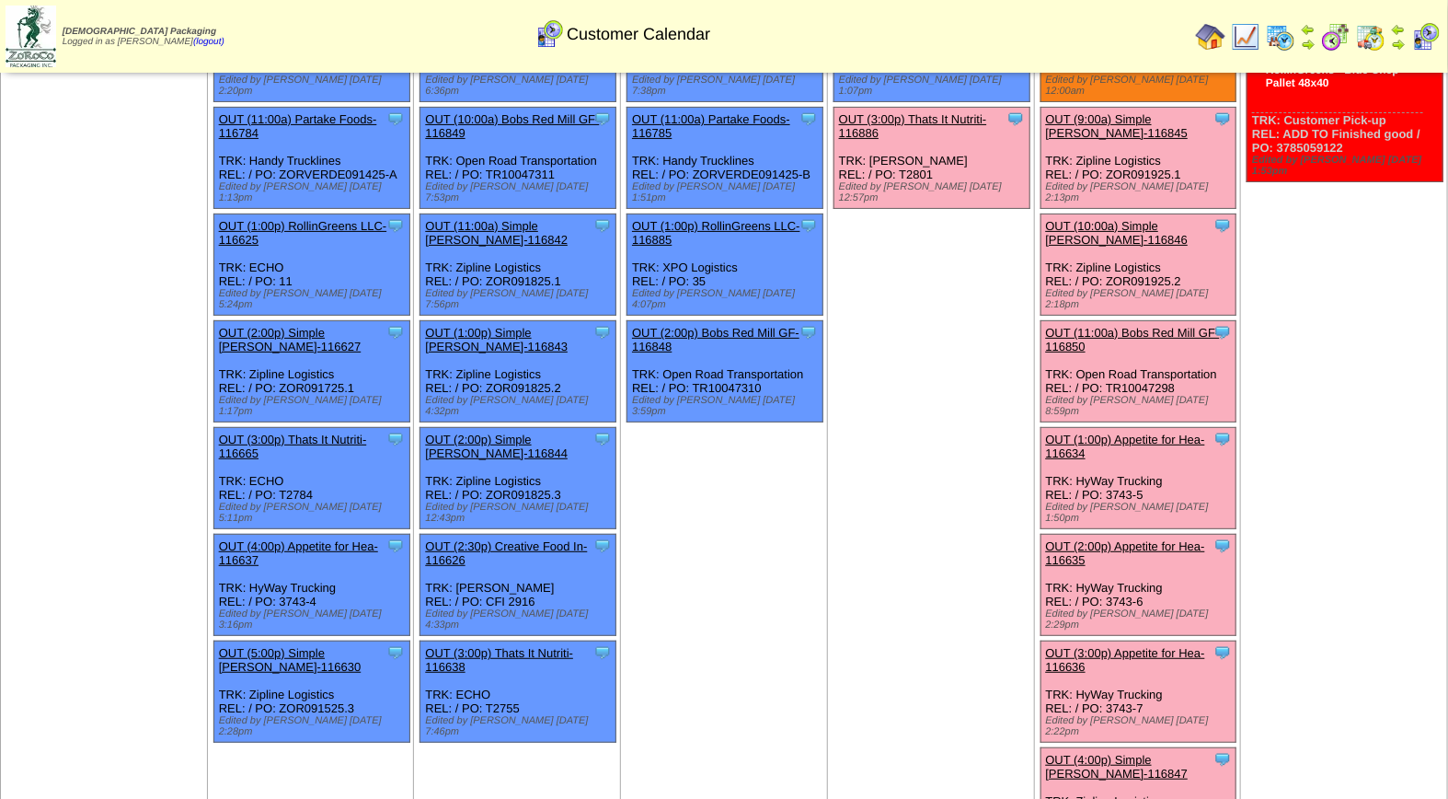
click at [1154, 539] on link "OUT (2:00p) Appetite for Hea-116635" at bounding box center [1125, 553] width 159 height 28
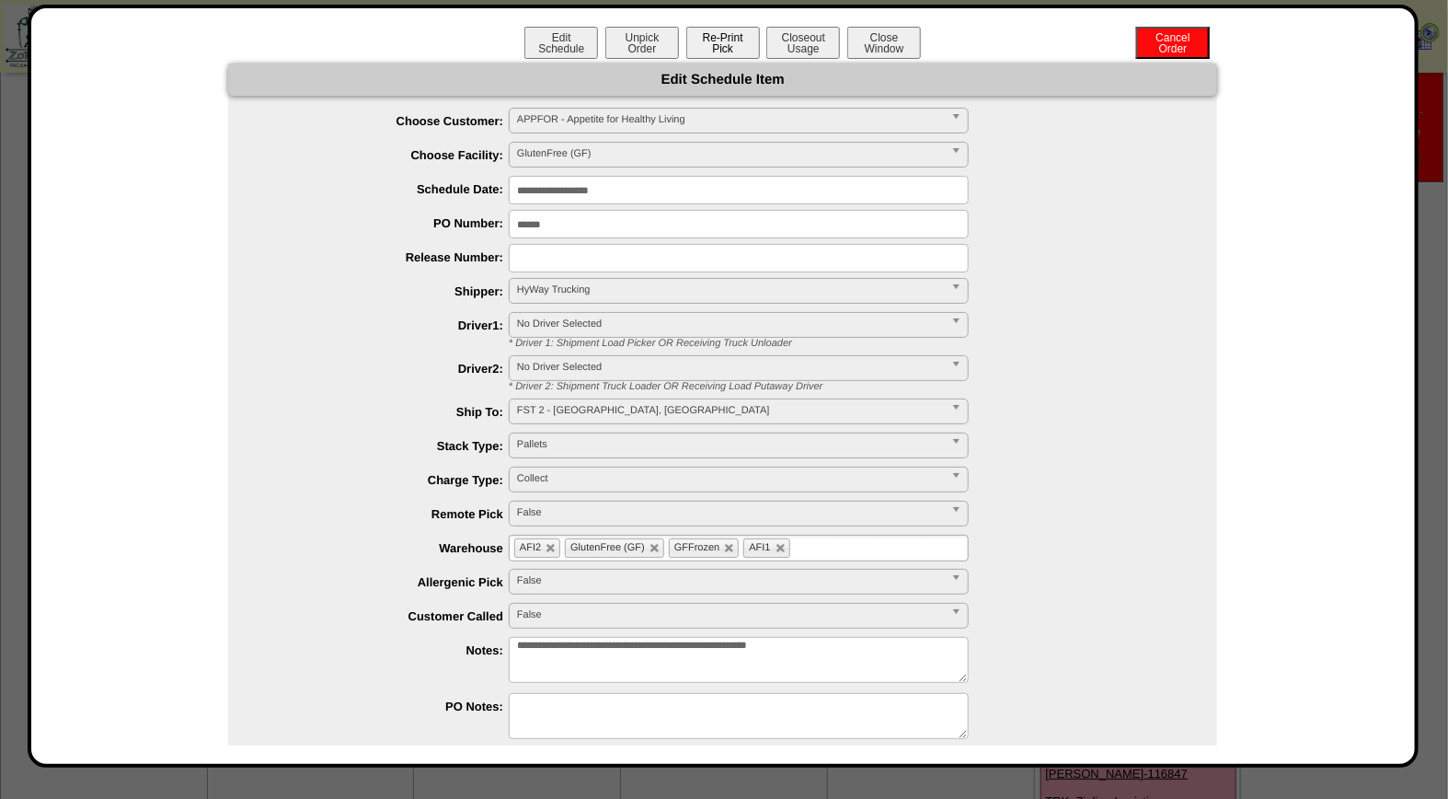
click at [728, 38] on button "Re-Print Pick" at bounding box center [723, 43] width 74 height 32
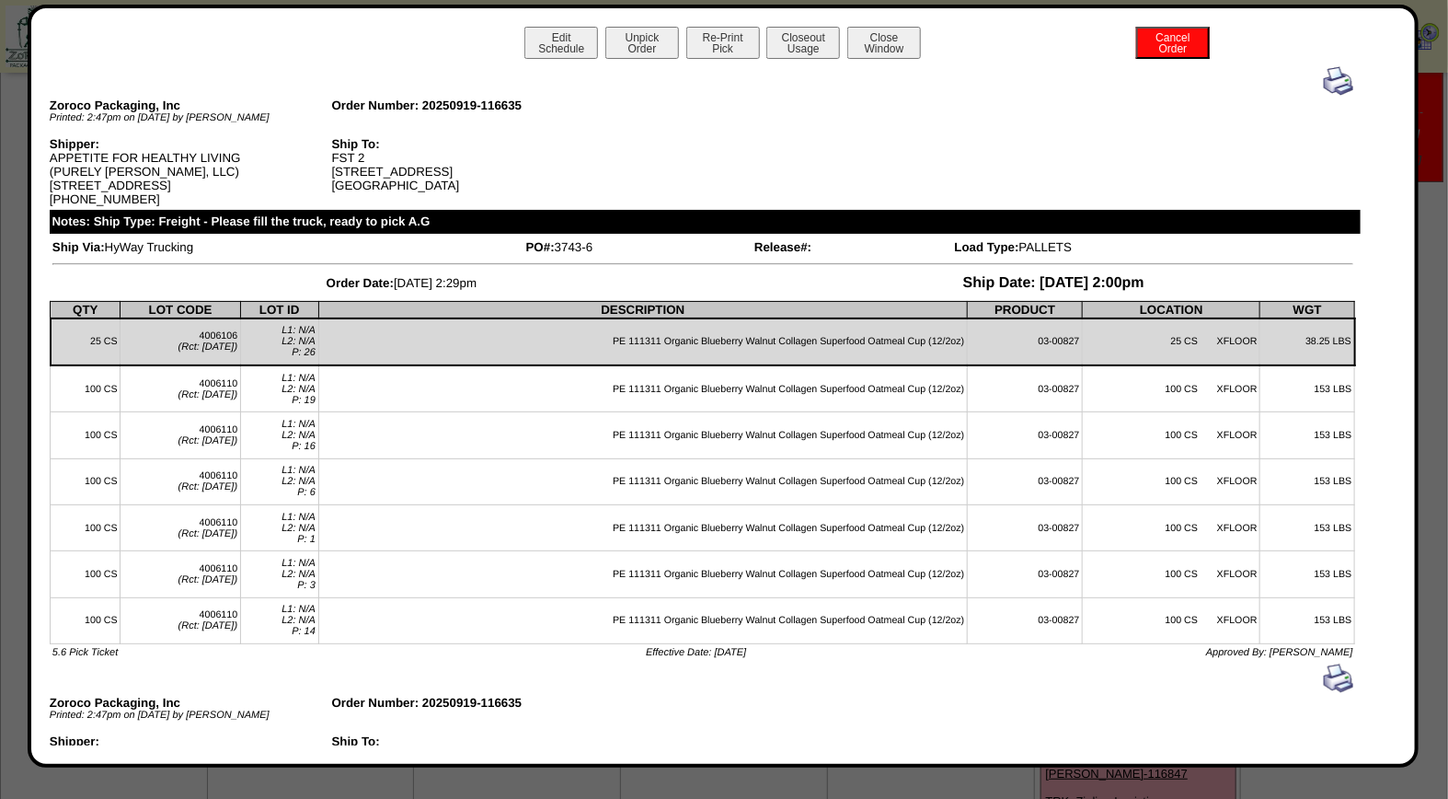
click at [1325, 81] on img at bounding box center [1338, 80] width 29 height 29
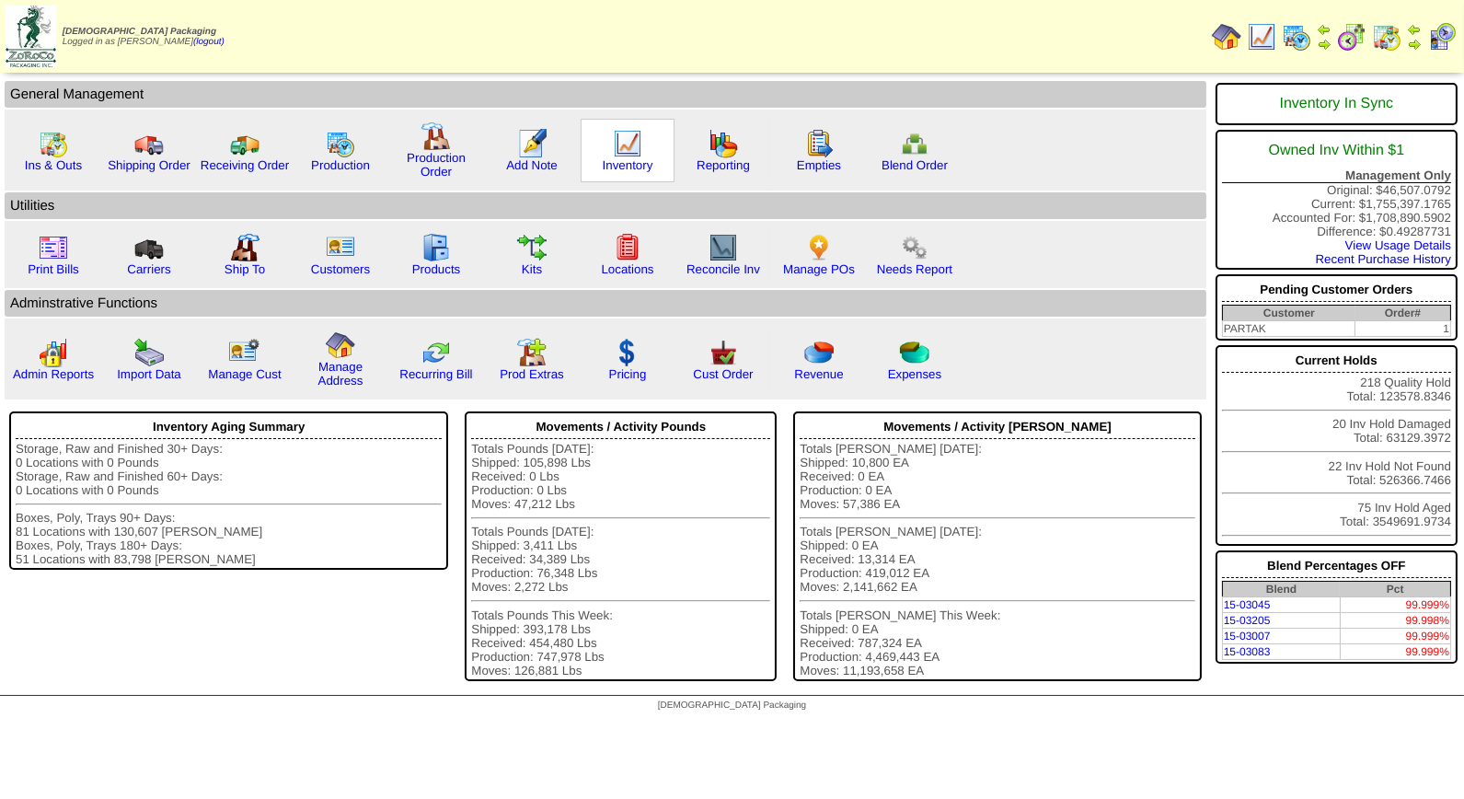
click at [624, 152] on img at bounding box center [627, 143] width 29 height 29
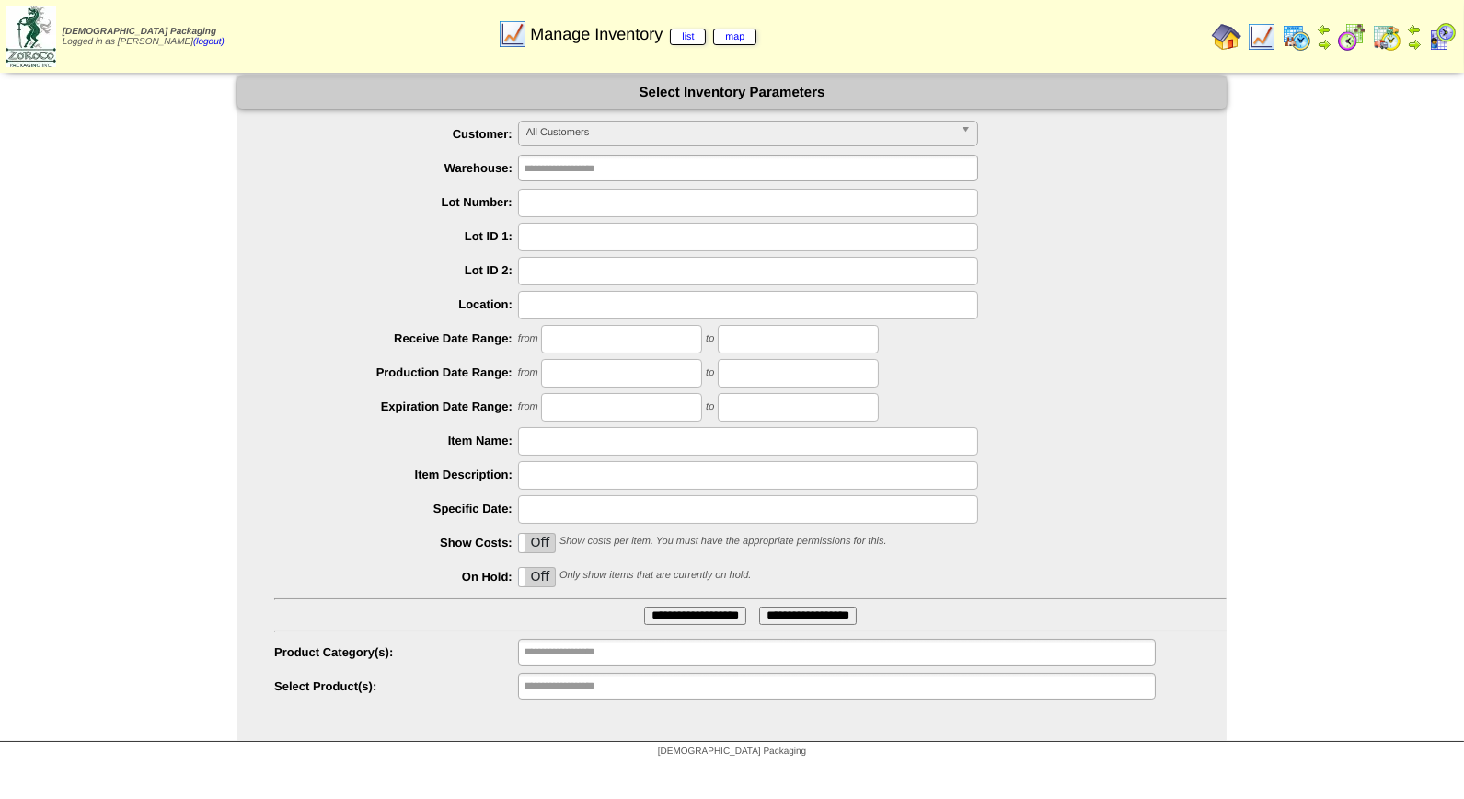
click at [544, 202] on input "text" at bounding box center [748, 203] width 460 height 29
type input "*******"
click at [644, 606] on input "**********" at bounding box center [695, 615] width 102 height 18
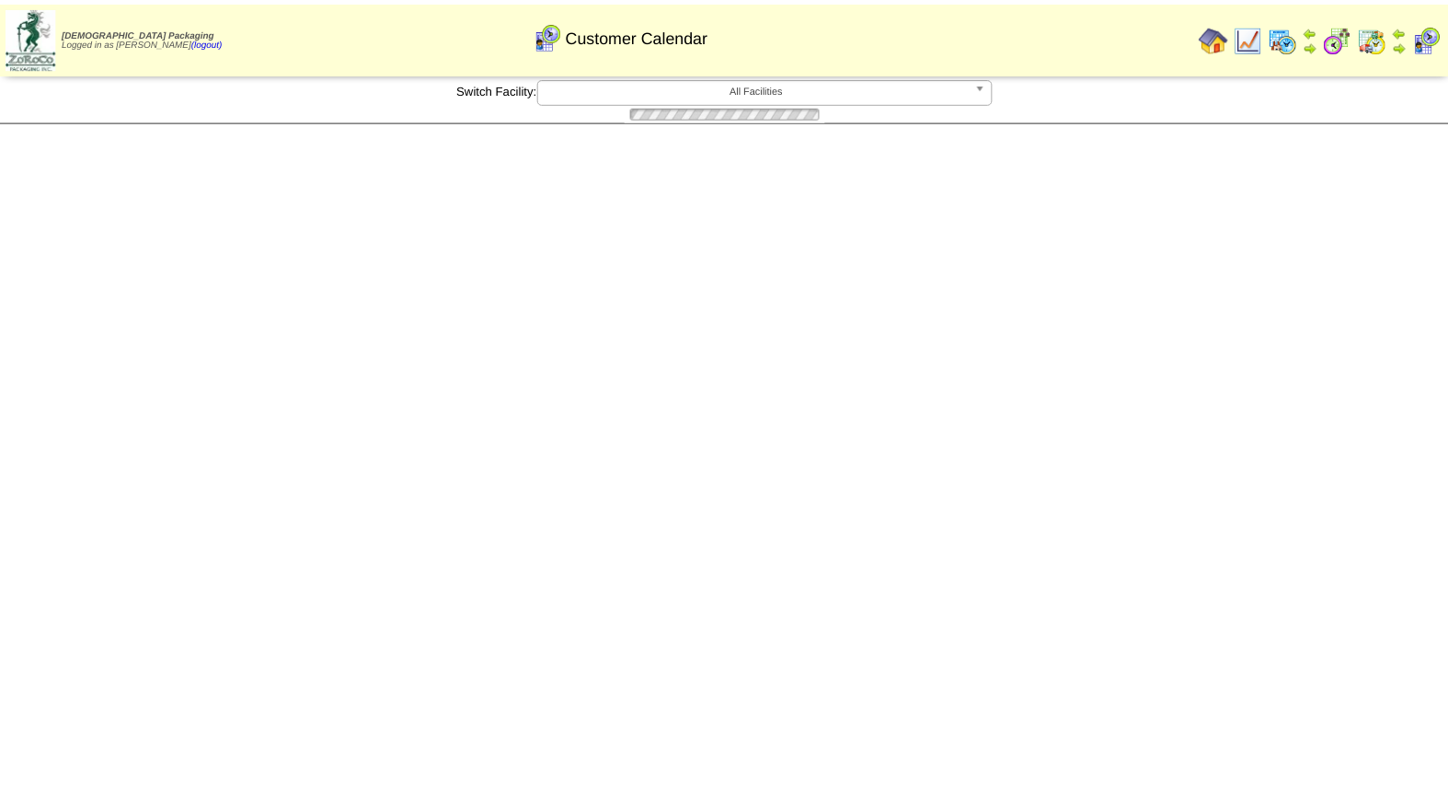
scroll to position [152, 0]
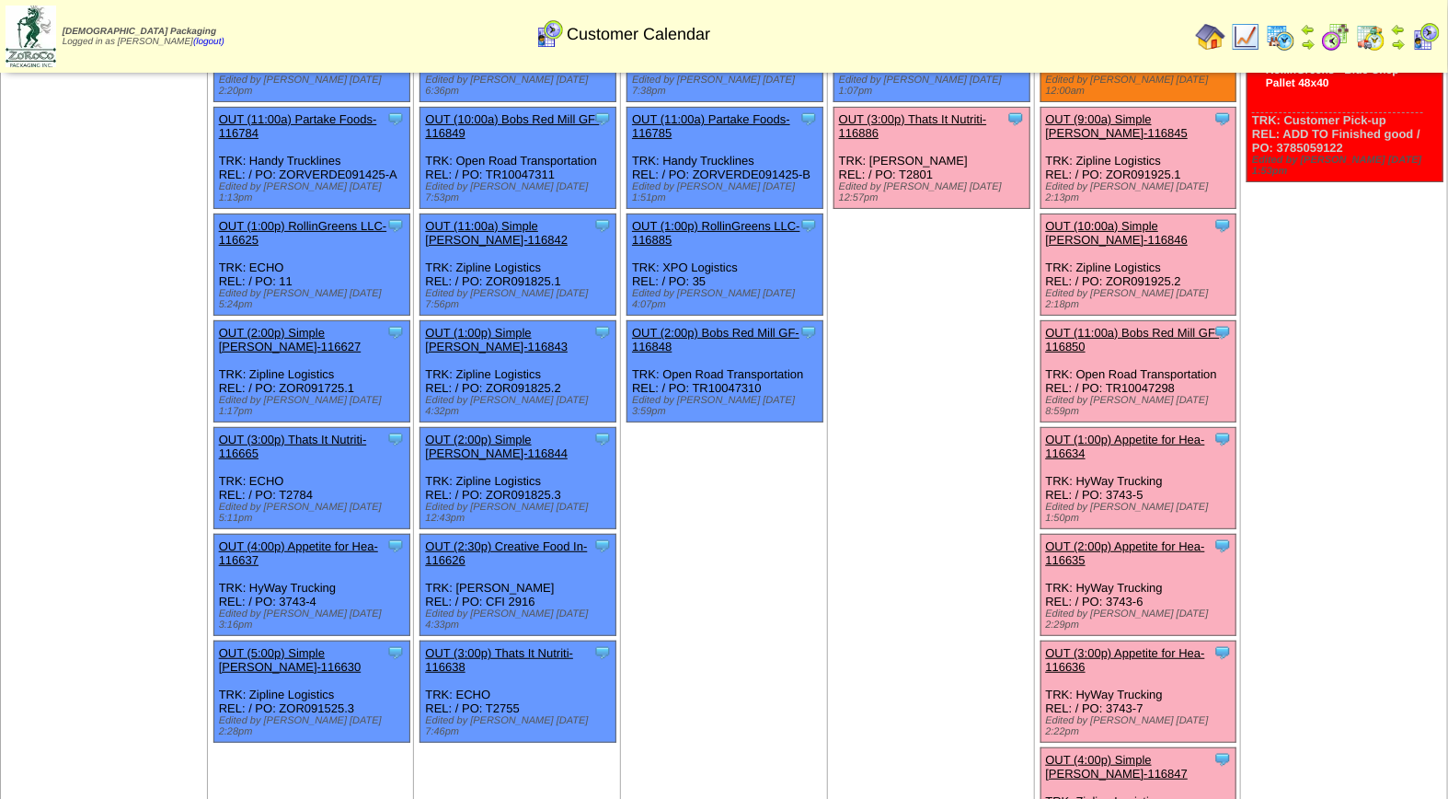
click at [1153, 646] on link "OUT (3:00p) Appetite for Hea-116636" at bounding box center [1125, 660] width 159 height 28
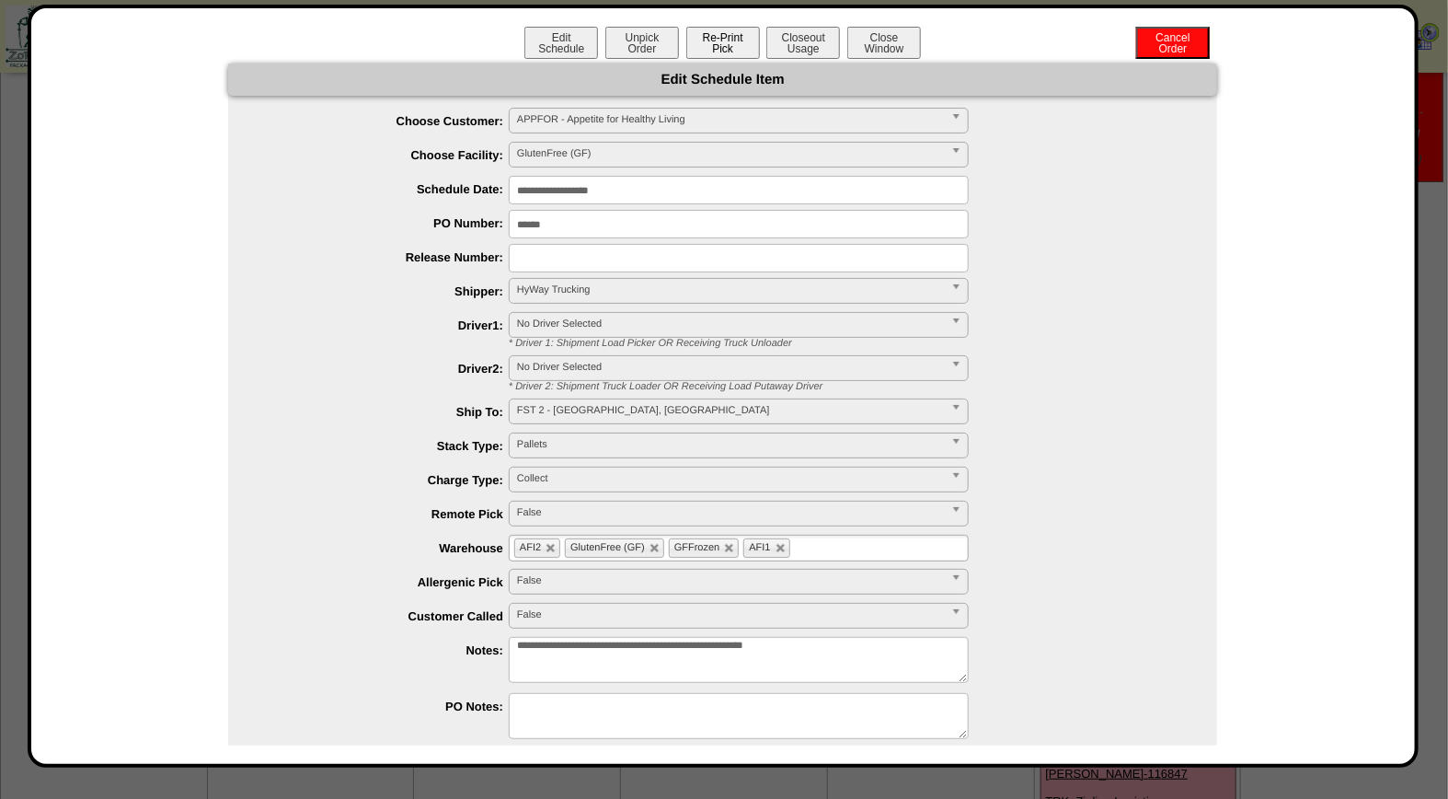
click at [715, 46] on button "Re-Print Pick" at bounding box center [723, 43] width 74 height 32
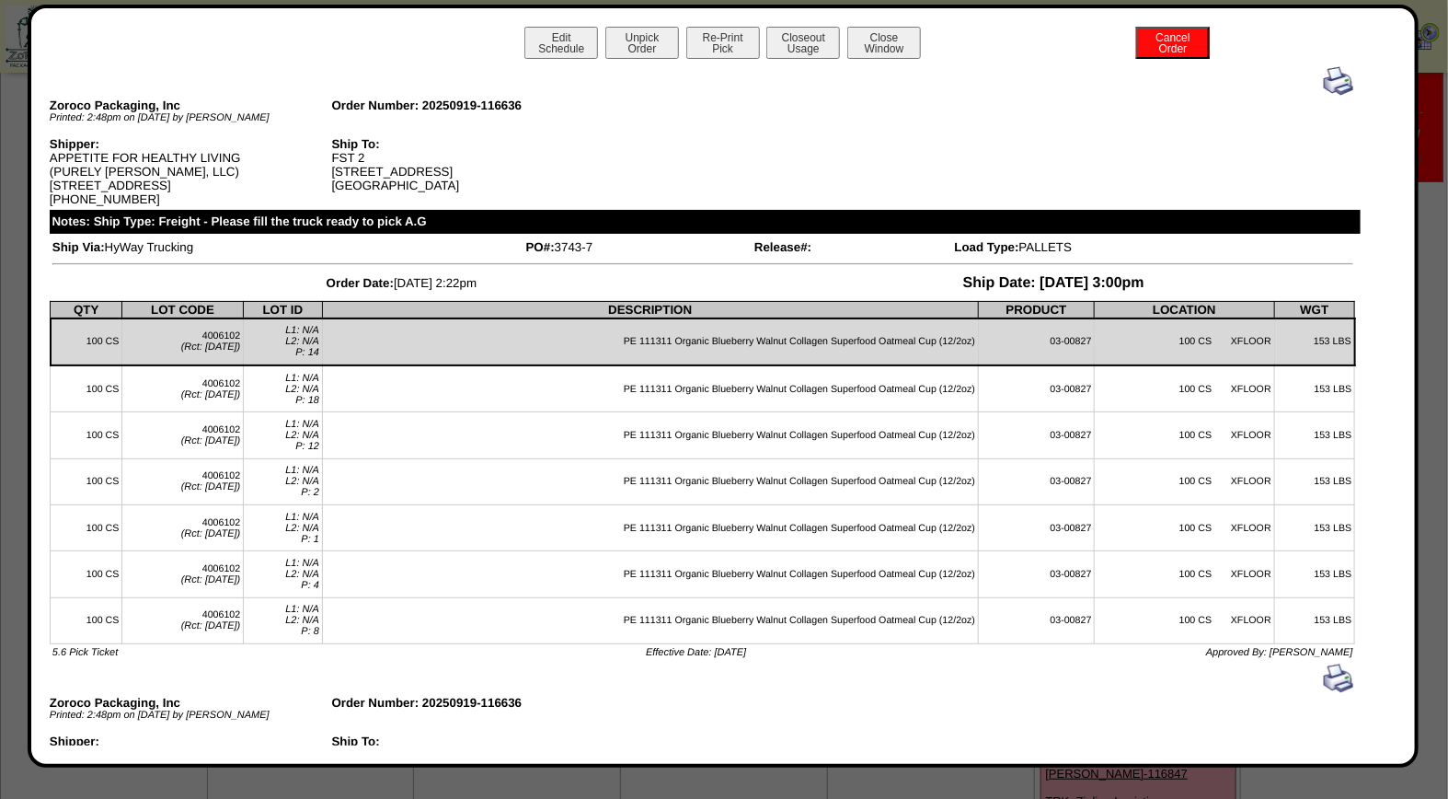
click at [1324, 79] on img at bounding box center [1338, 80] width 29 height 29
